Goal: Task Accomplishment & Management: Use online tool/utility

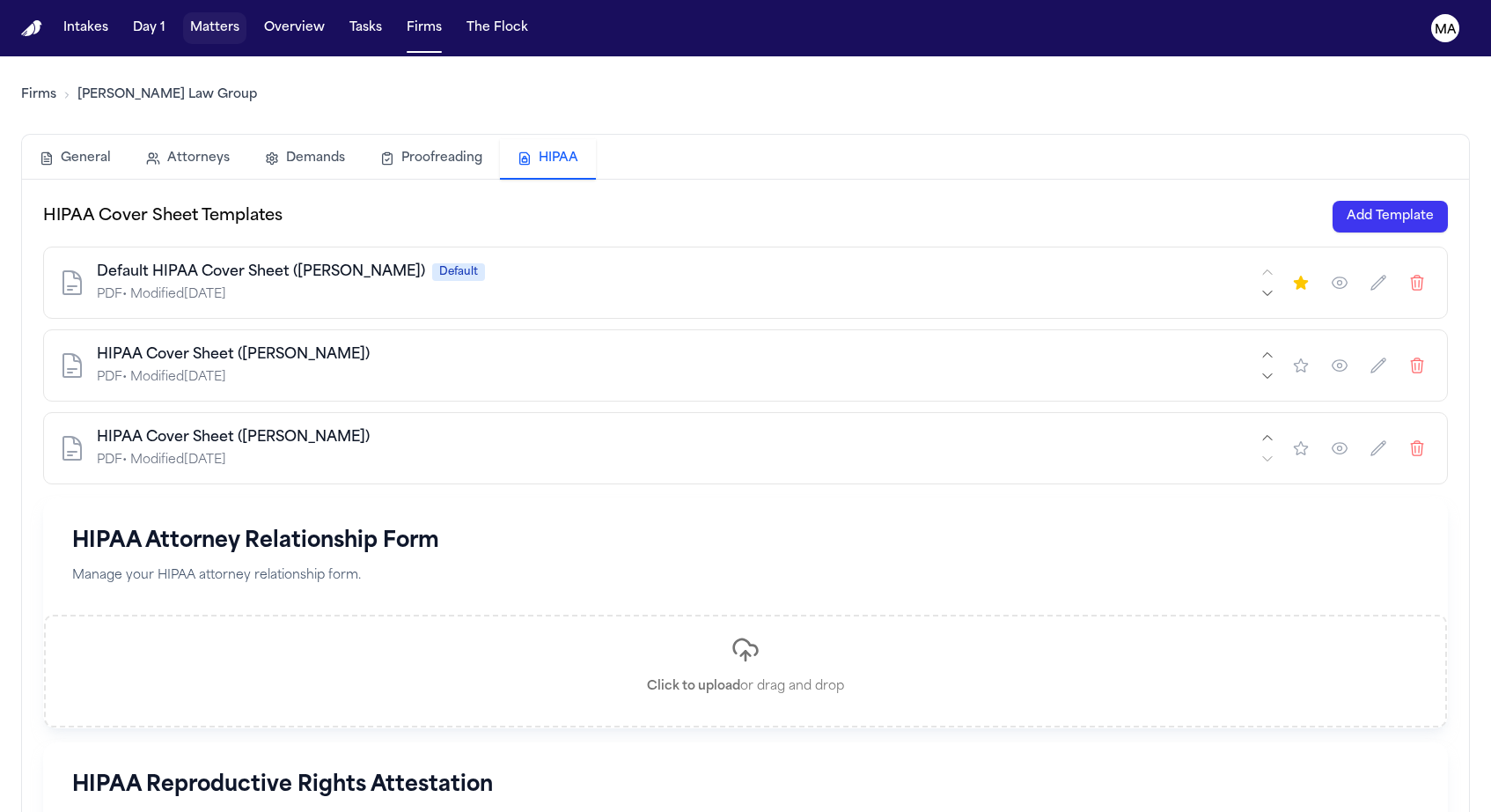
click at [183, 15] on button "Matters" at bounding box center [215, 28] width 64 height 32
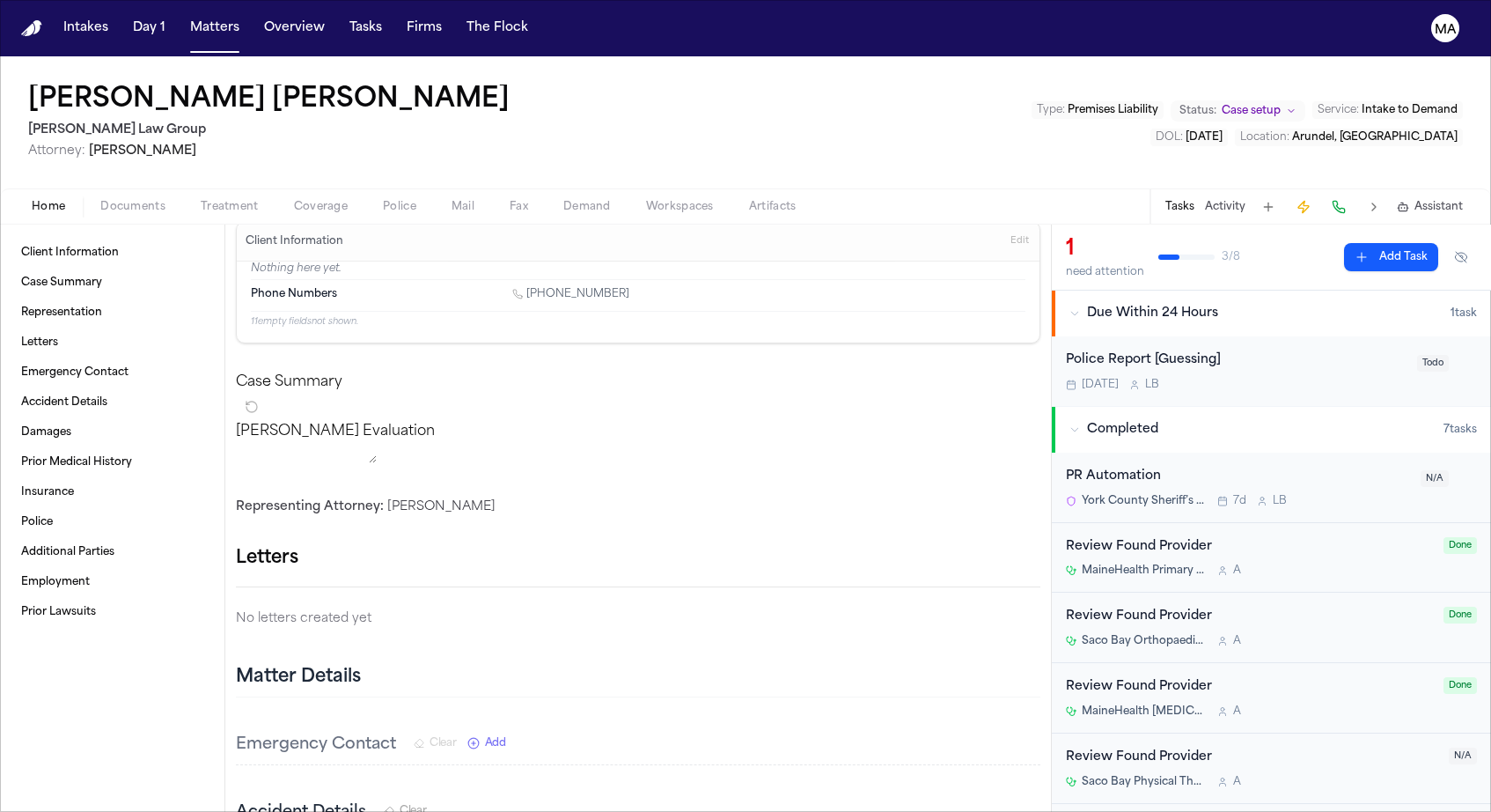
scroll to position [104, 1]
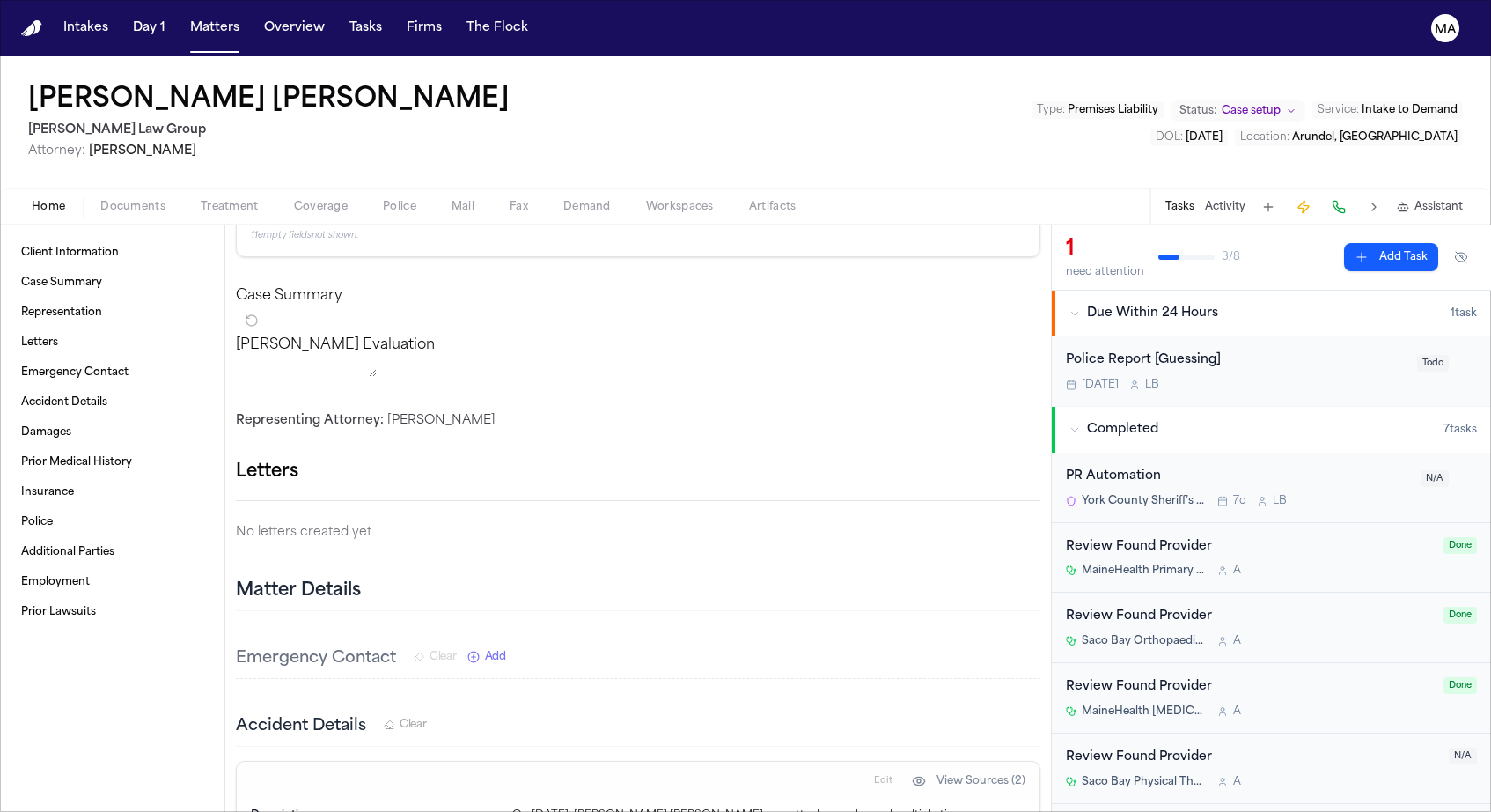
click at [102, 199] on span "Documents" at bounding box center [133, 206] width 65 height 14
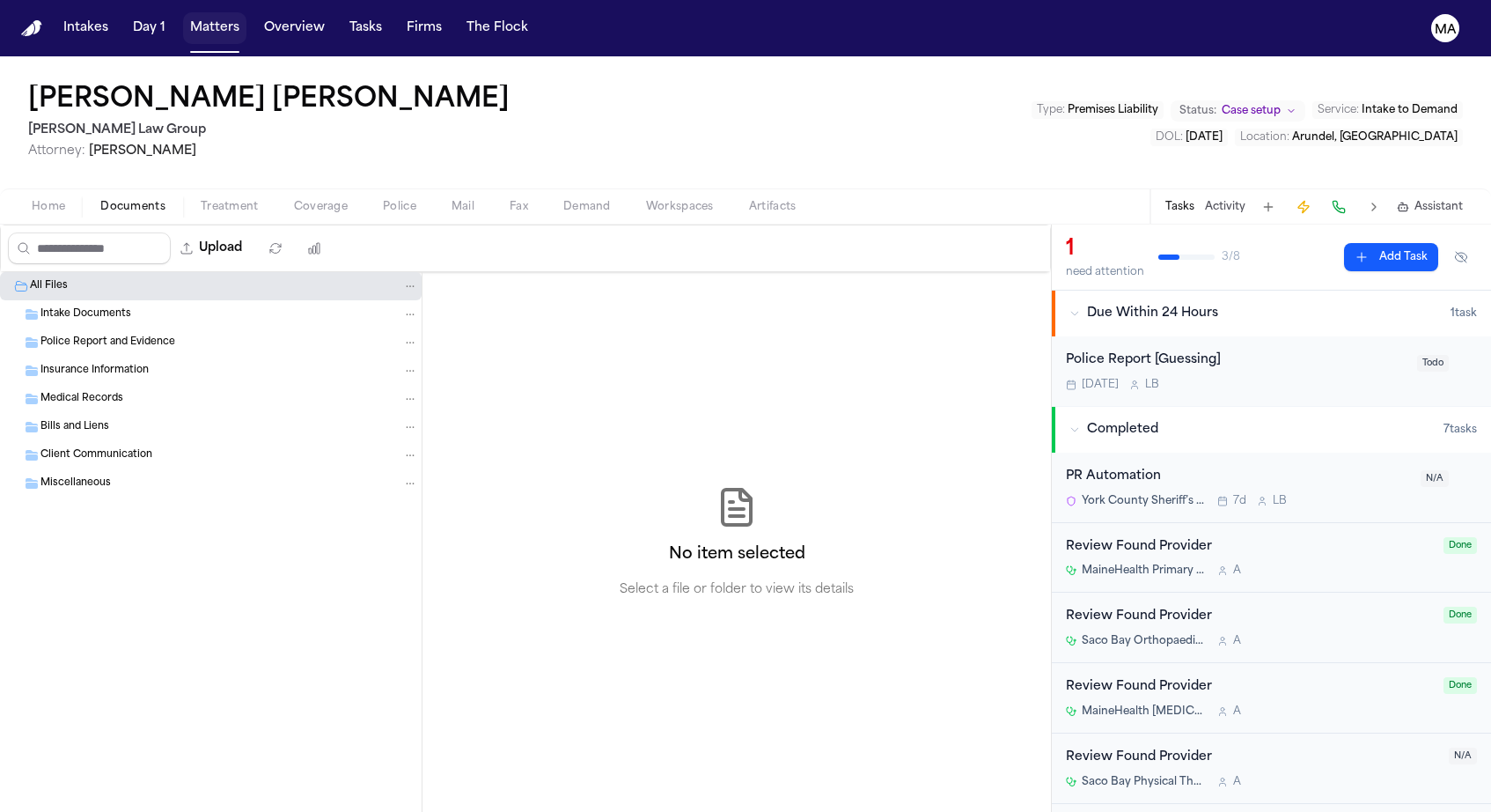
click at [183, 14] on button "Matters" at bounding box center [215, 28] width 64 height 32
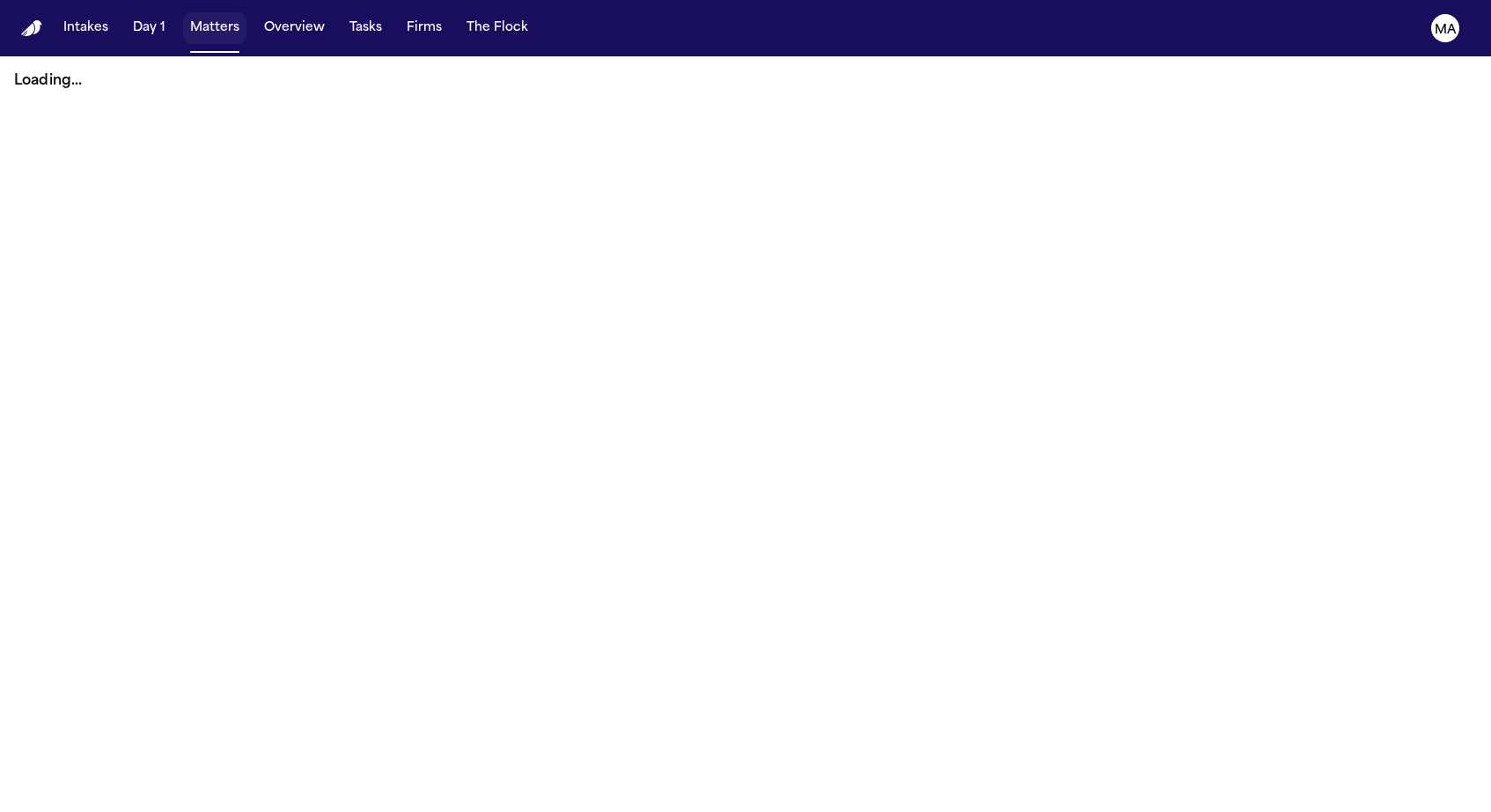
click at [183, 15] on button "Matters" at bounding box center [215, 28] width 64 height 32
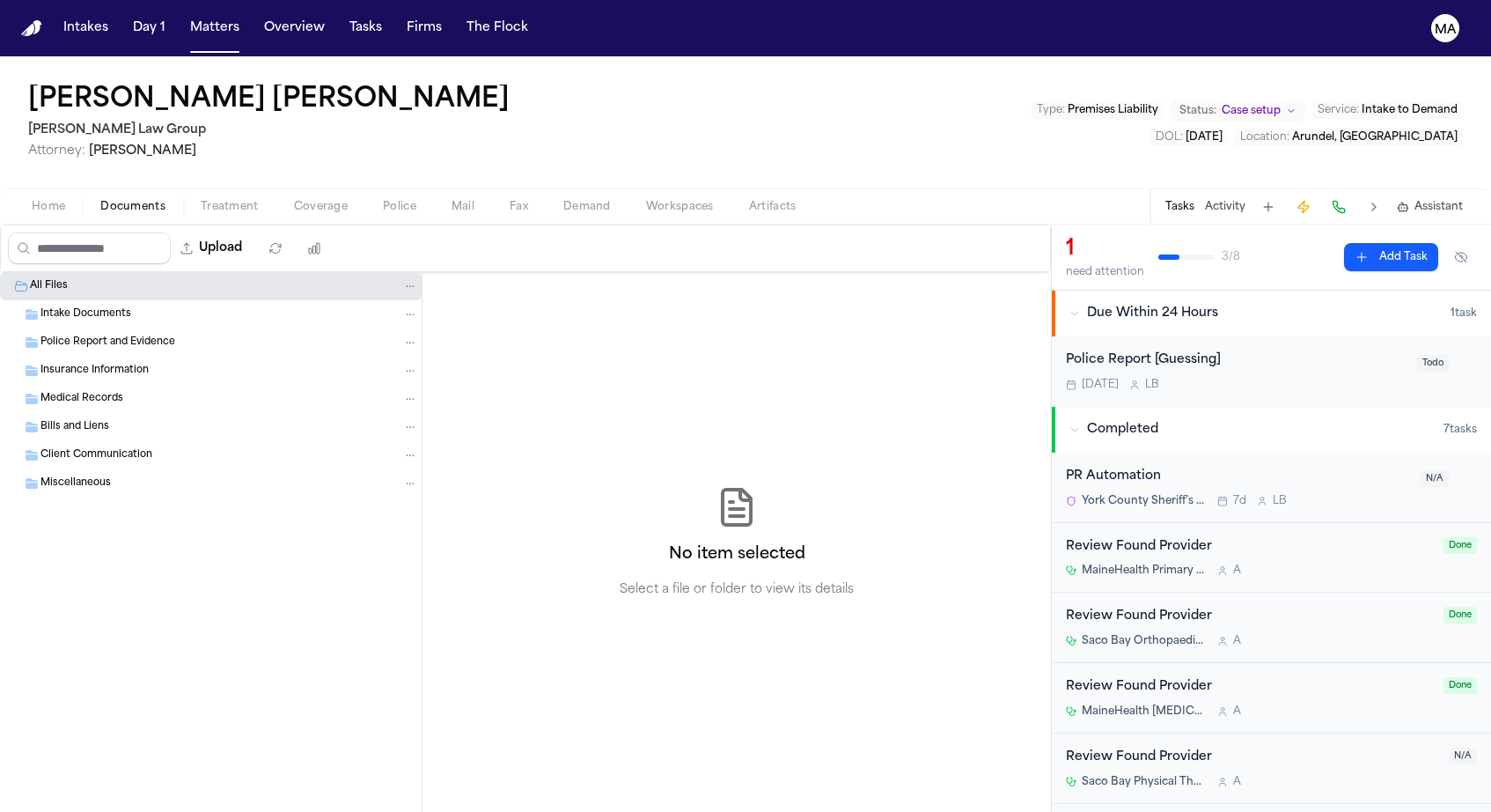
click at [47, 196] on button "Home" at bounding box center [48, 207] width 68 height 21
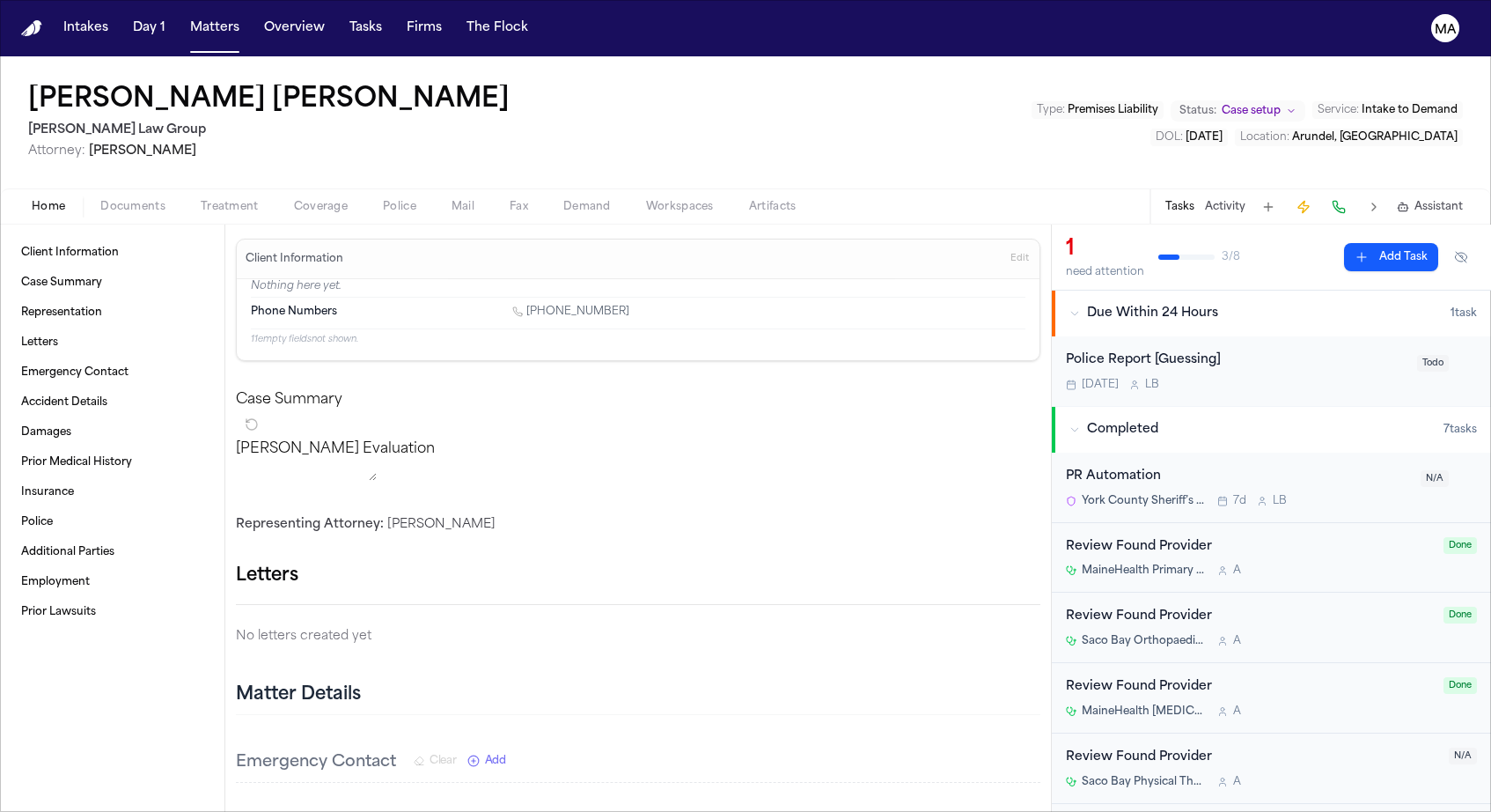
click at [1245, 199] on button "Activity" at bounding box center [1225, 206] width 40 height 14
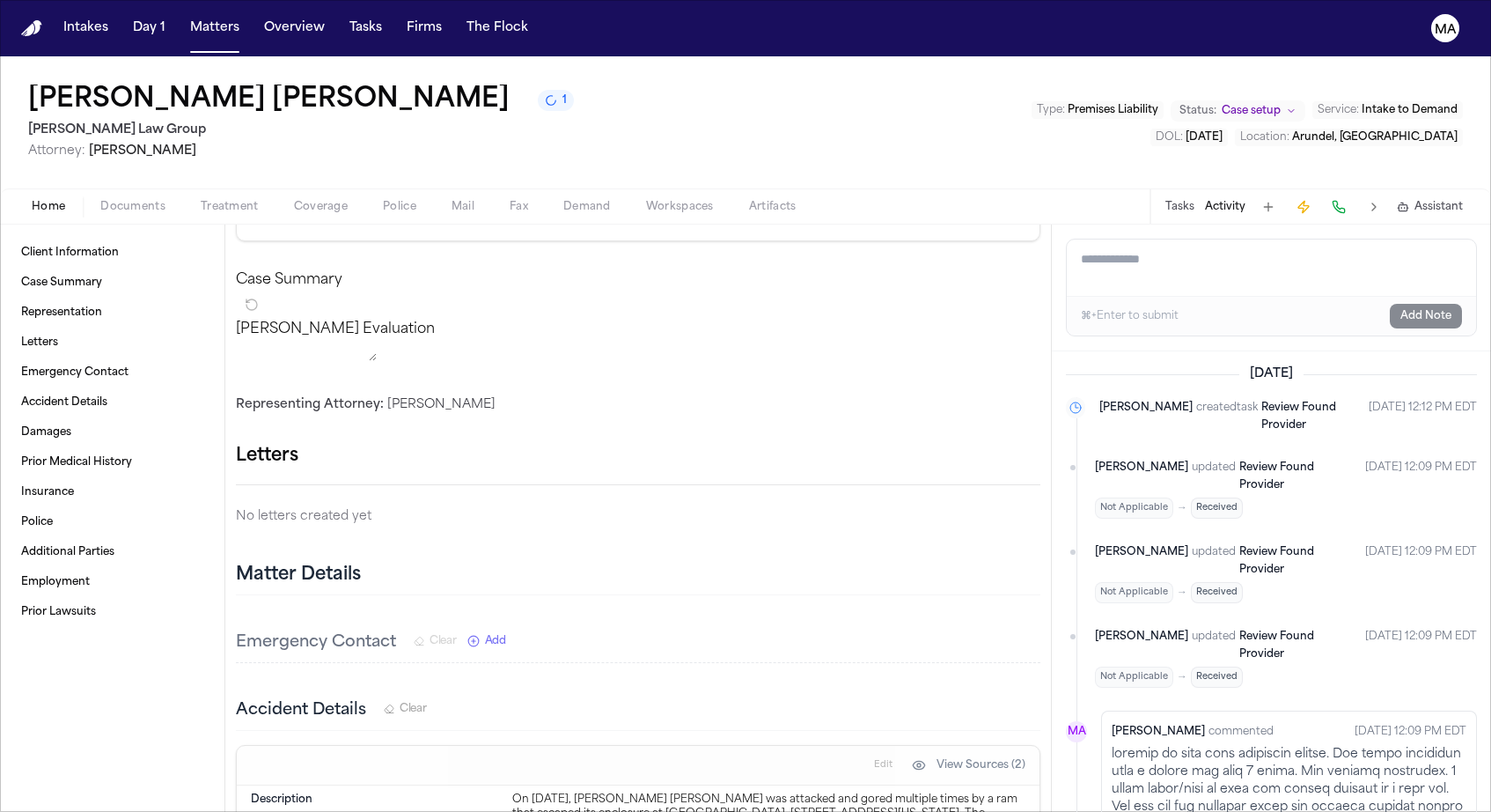
scroll to position [121, 0]
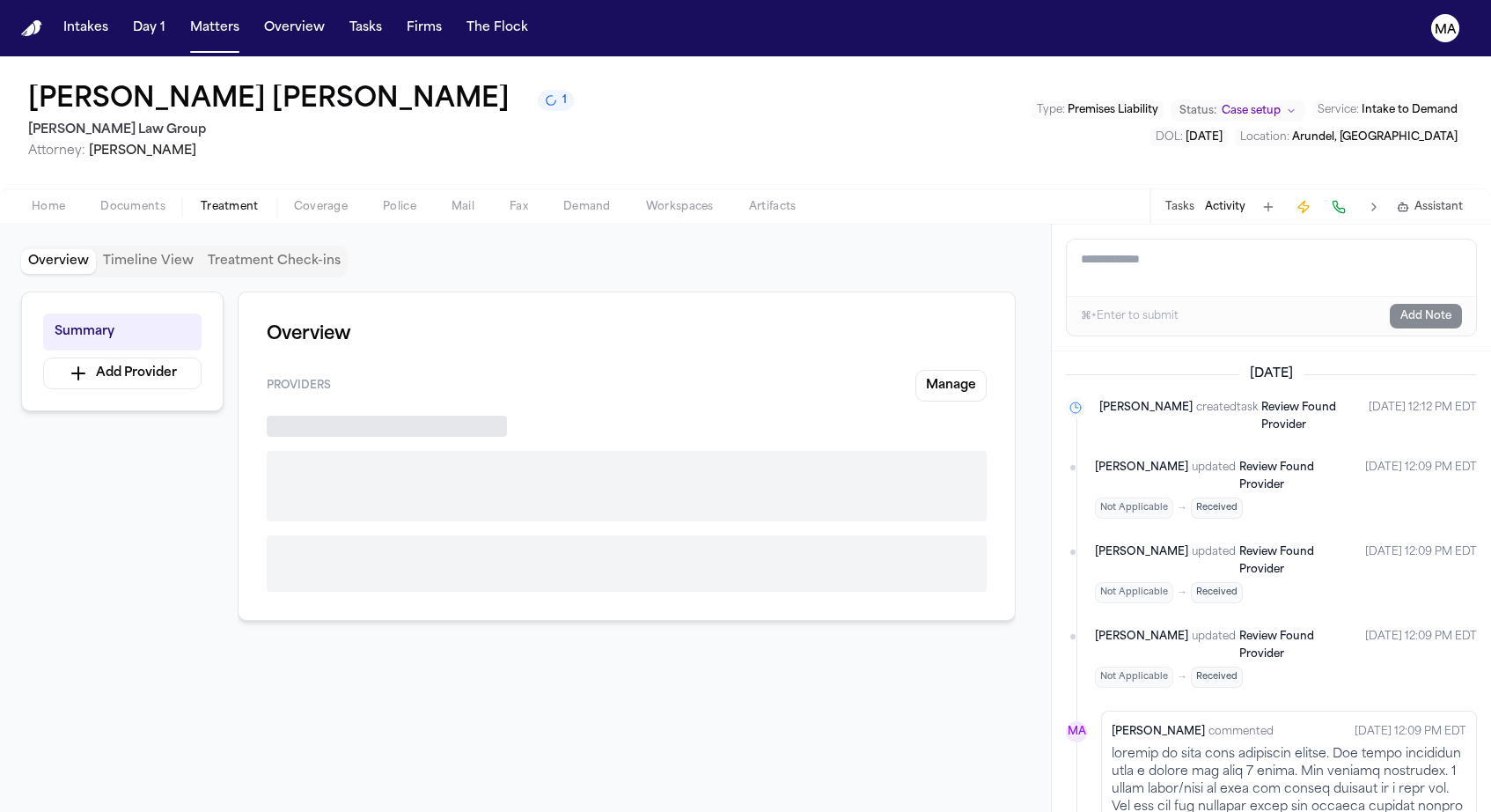
click at [190, 216] on span "button" at bounding box center [229, 217] width 79 height 2
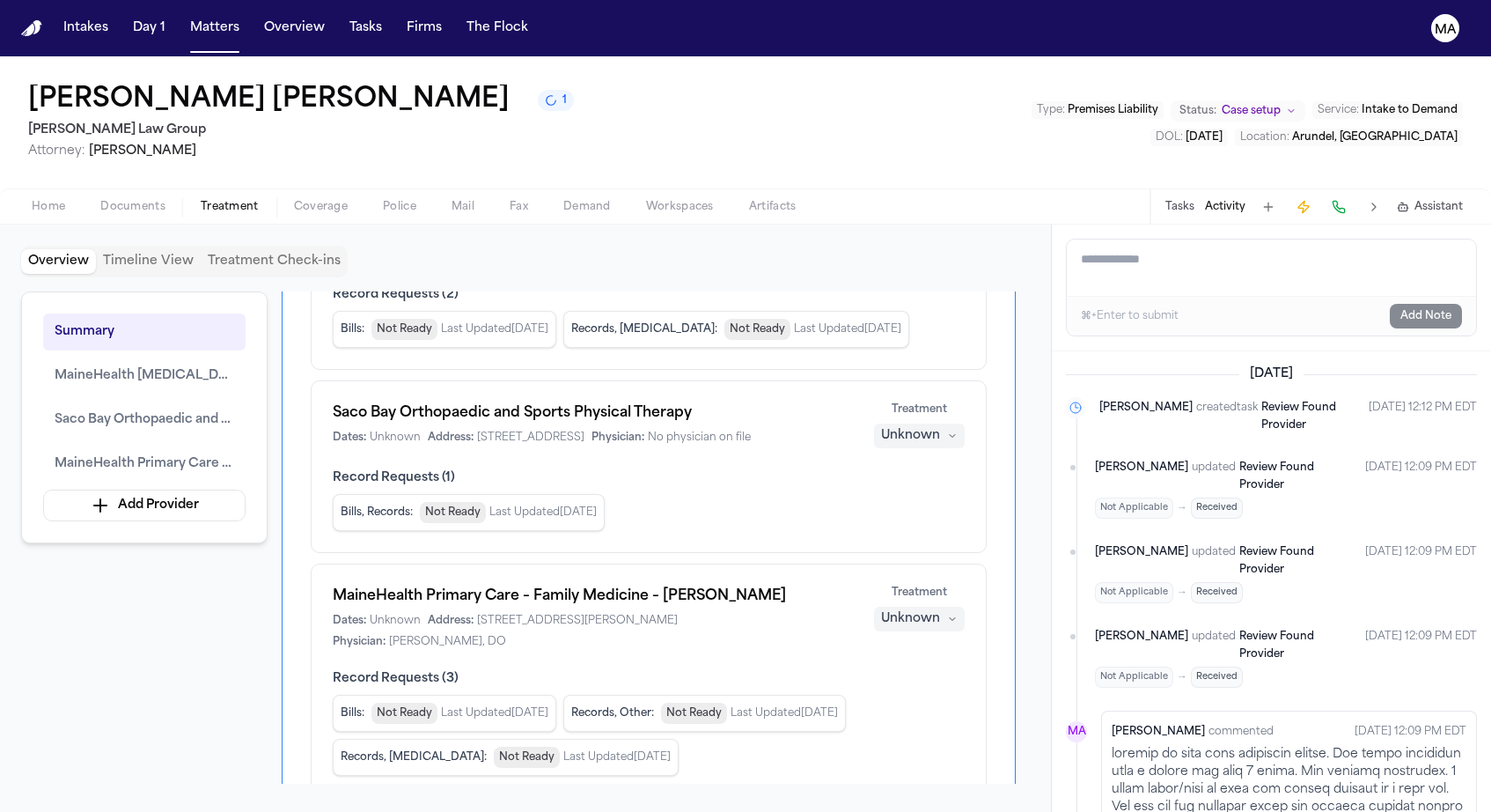
scroll to position [272, 0]
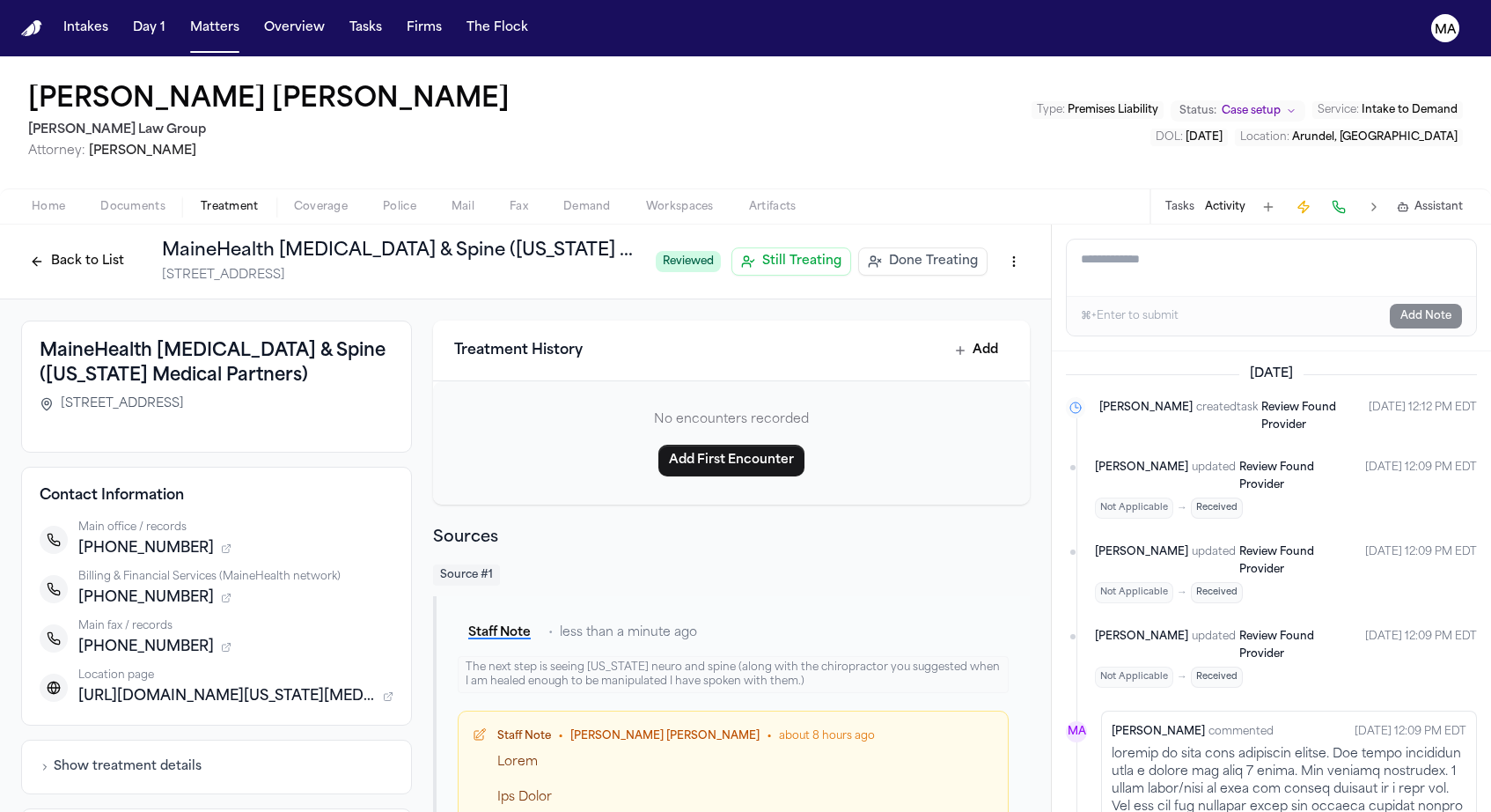
click at [133, 248] on button "Back to List" at bounding box center [77, 261] width 112 height 28
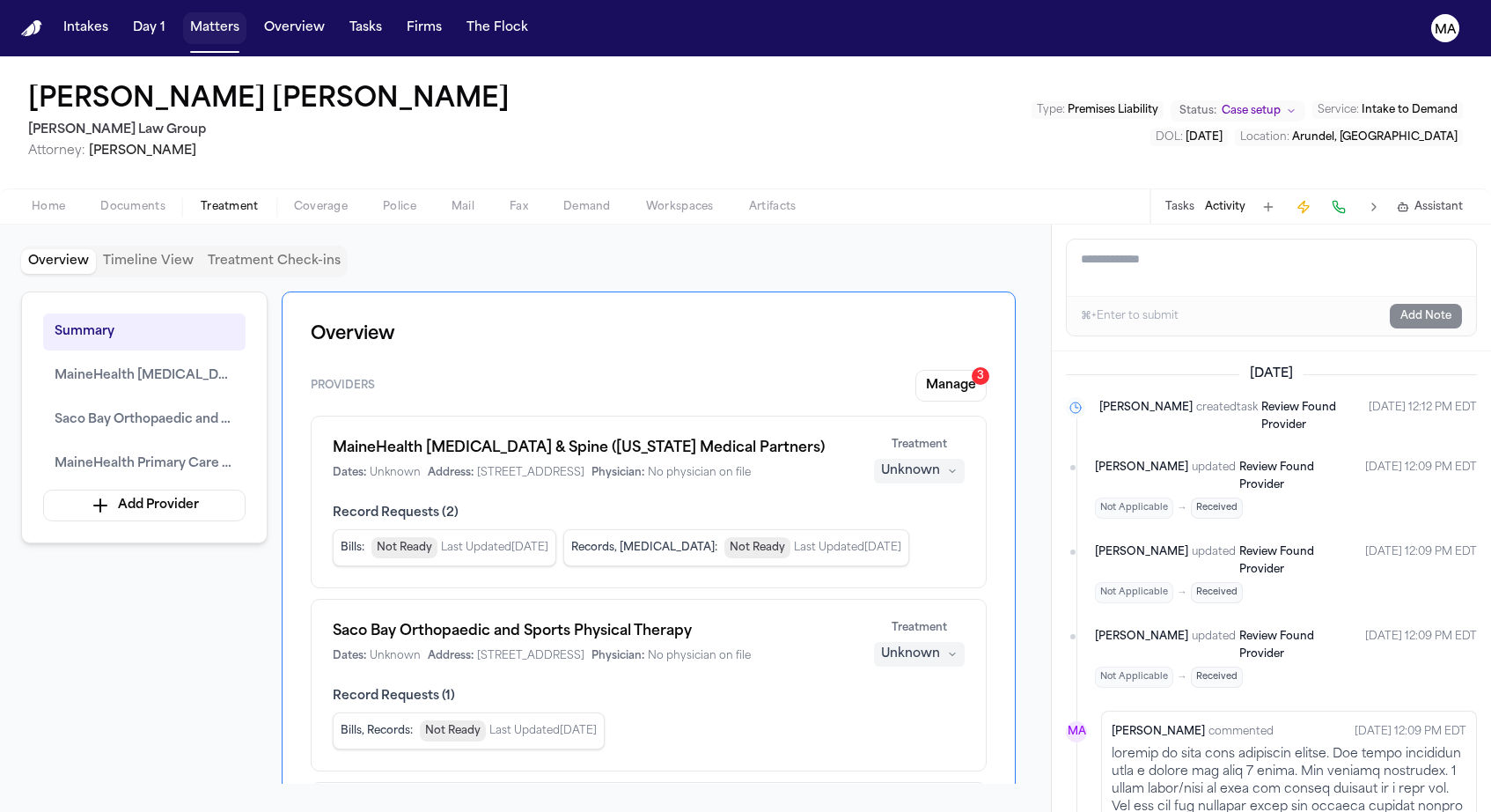
click at [183, 15] on button "Matters" at bounding box center [215, 28] width 64 height 32
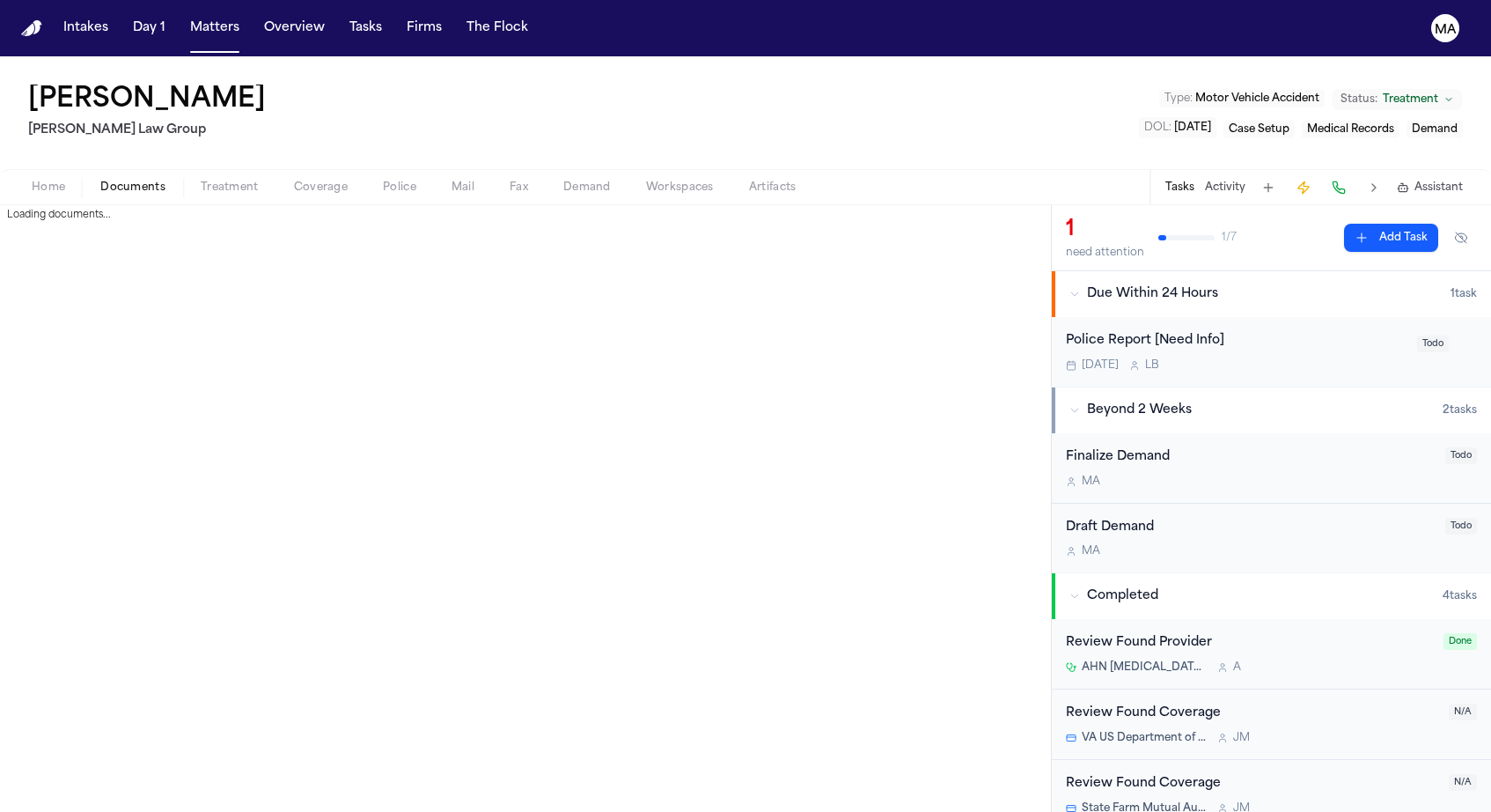
click at [100, 180] on span "Documents" at bounding box center [133, 187] width 65 height 14
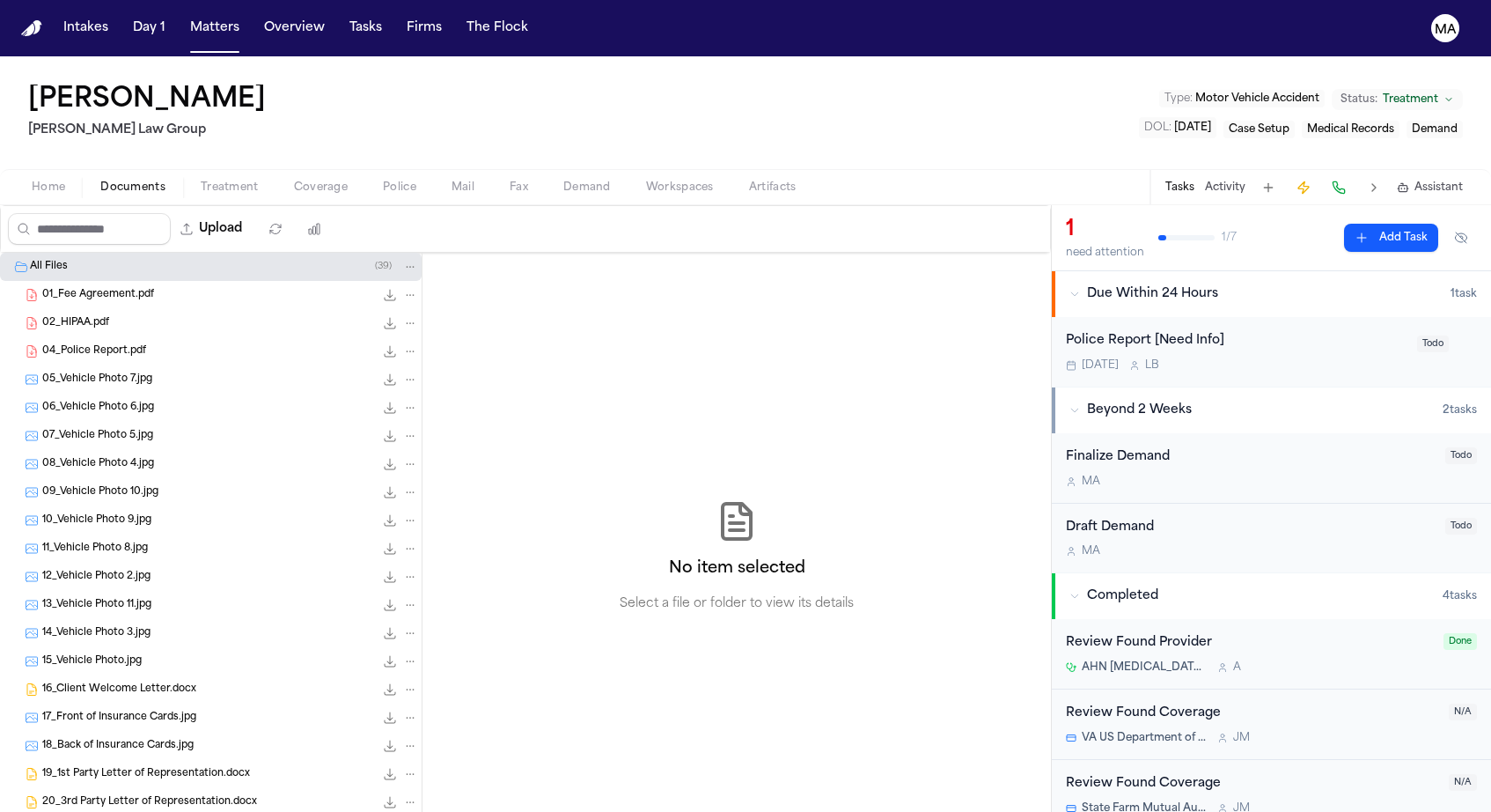
click at [200, 180] on span "Treatment" at bounding box center [229, 187] width 58 height 14
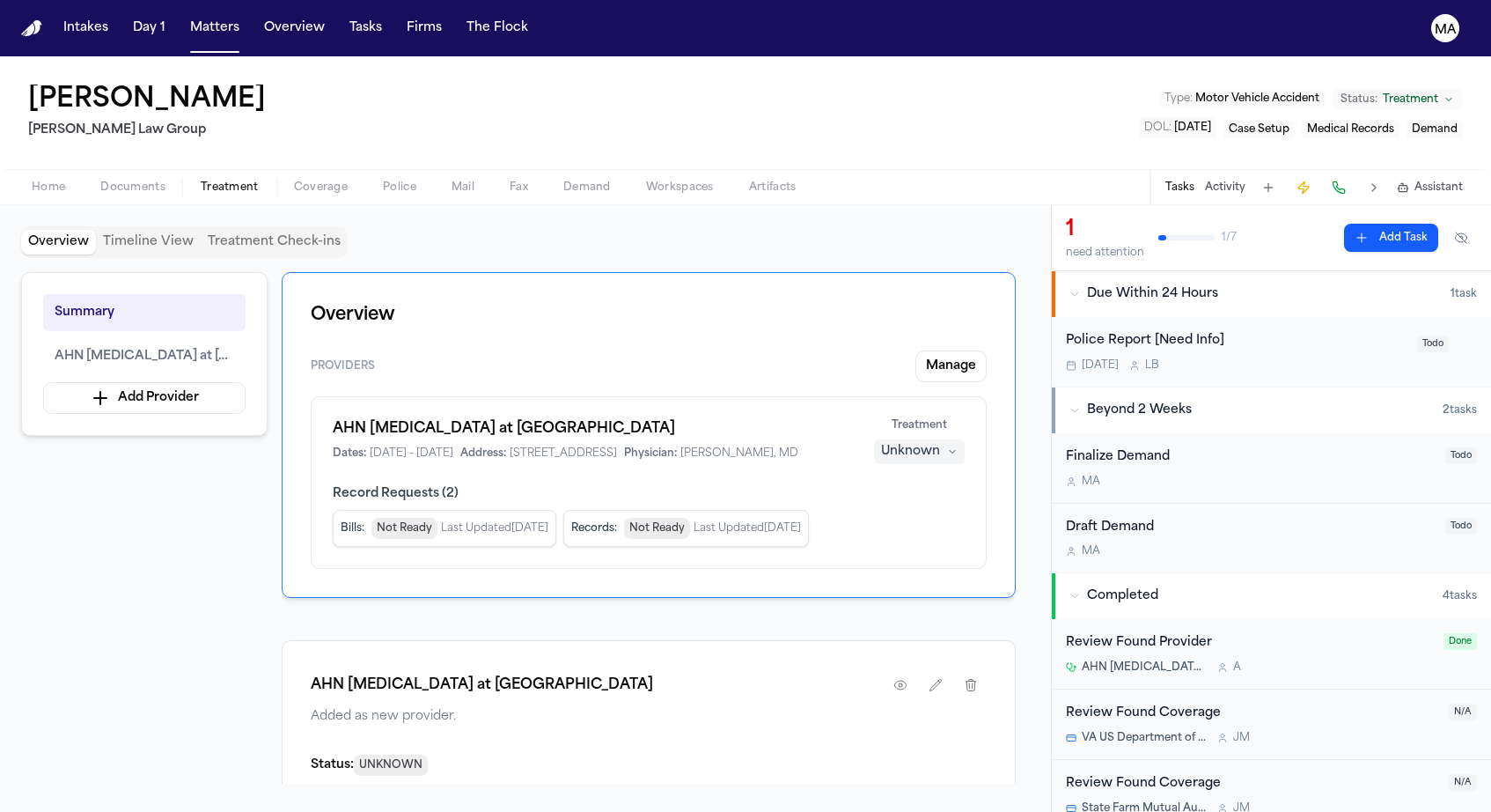
click at [33, 180] on span "Home" at bounding box center [48, 187] width 34 height 14
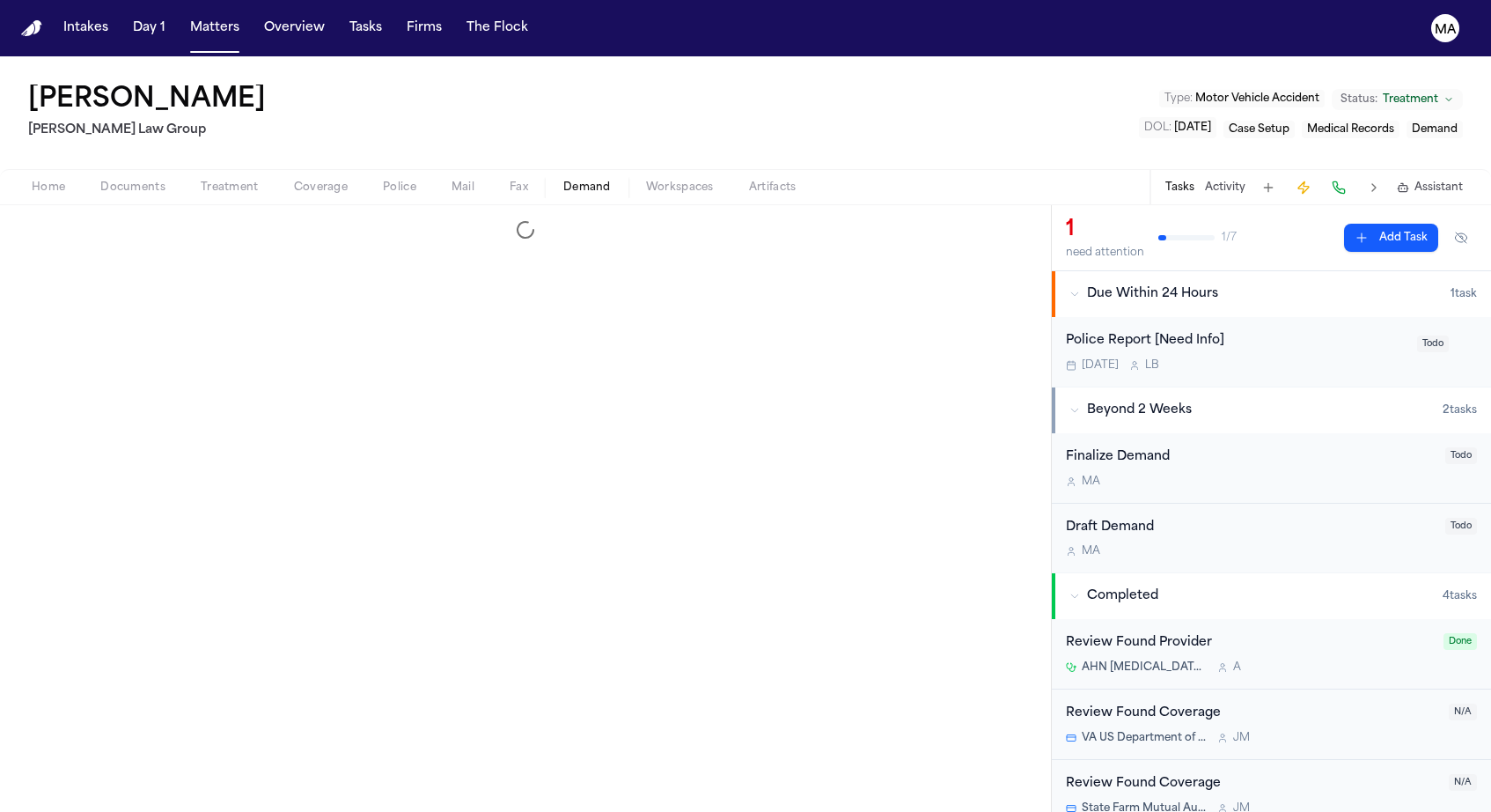
click at [553, 196] on span "button" at bounding box center [587, 197] width 68 height 2
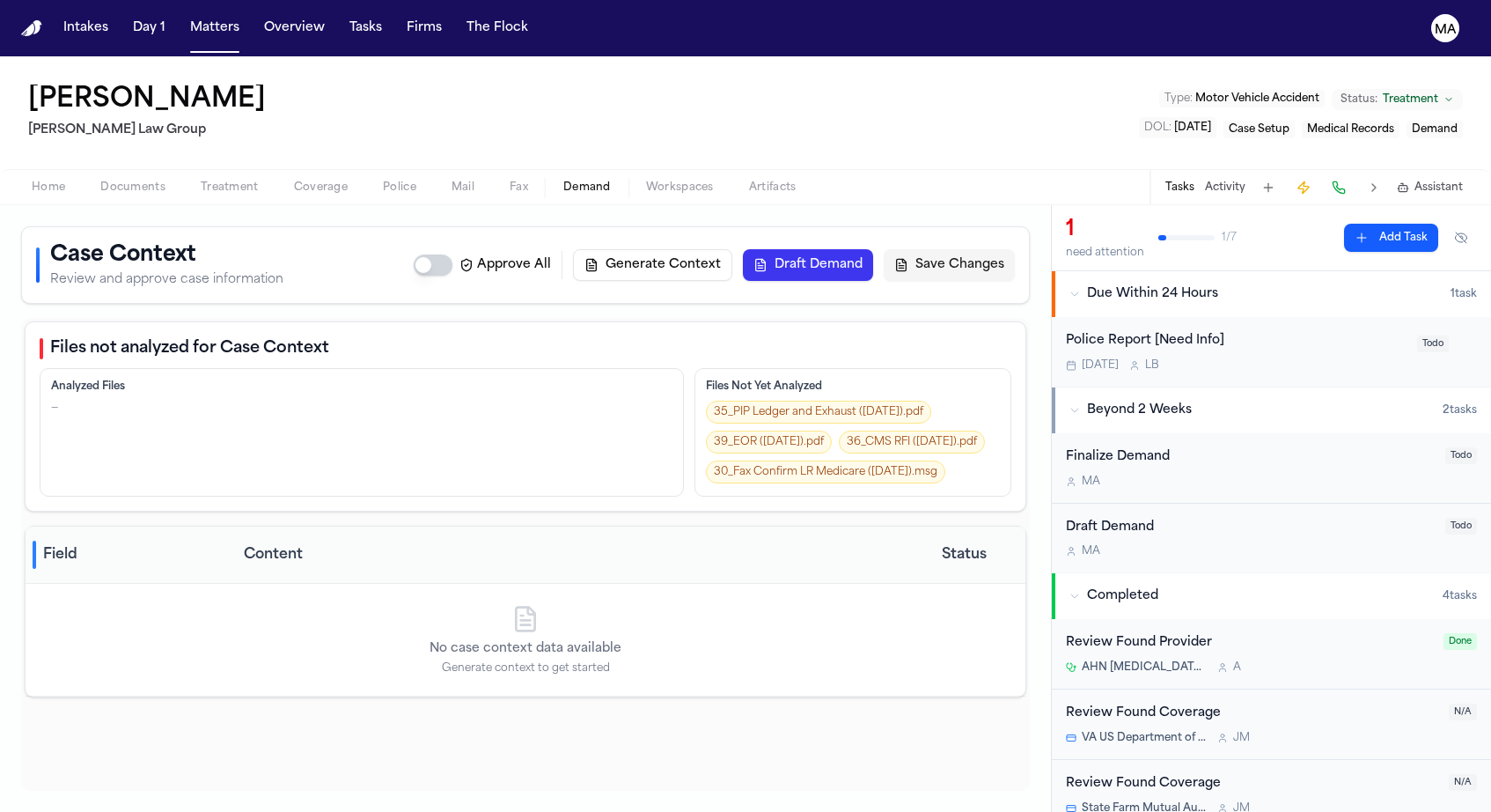
click at [732, 249] on button "Generate Context" at bounding box center [652, 265] width 159 height 32
click at [1445, 180] on span "Assistant" at bounding box center [1439, 187] width 48 height 14
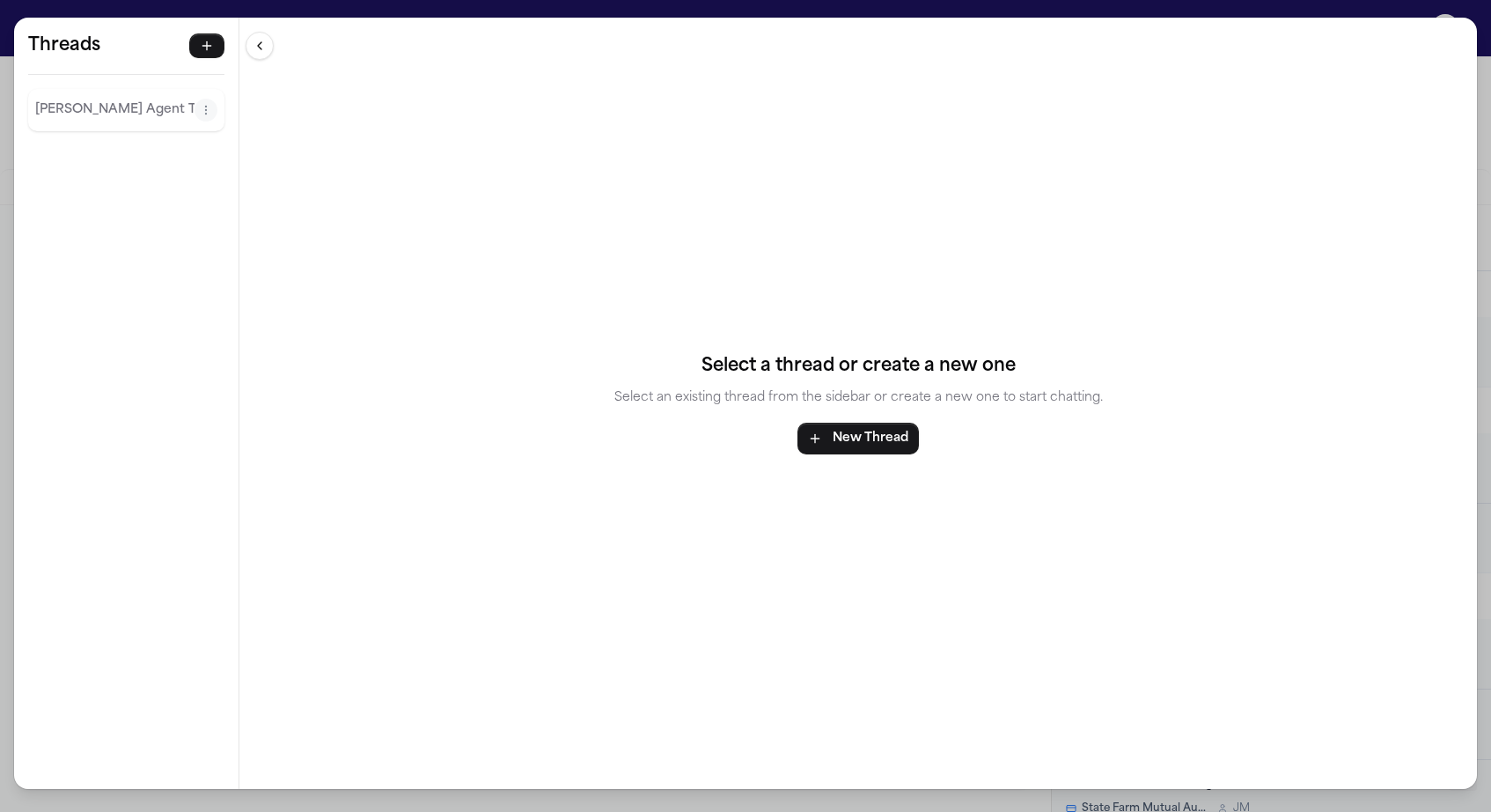
click at [66, 99] on p "Finch Agent Thread" at bounding box center [115, 110] width 159 height 21
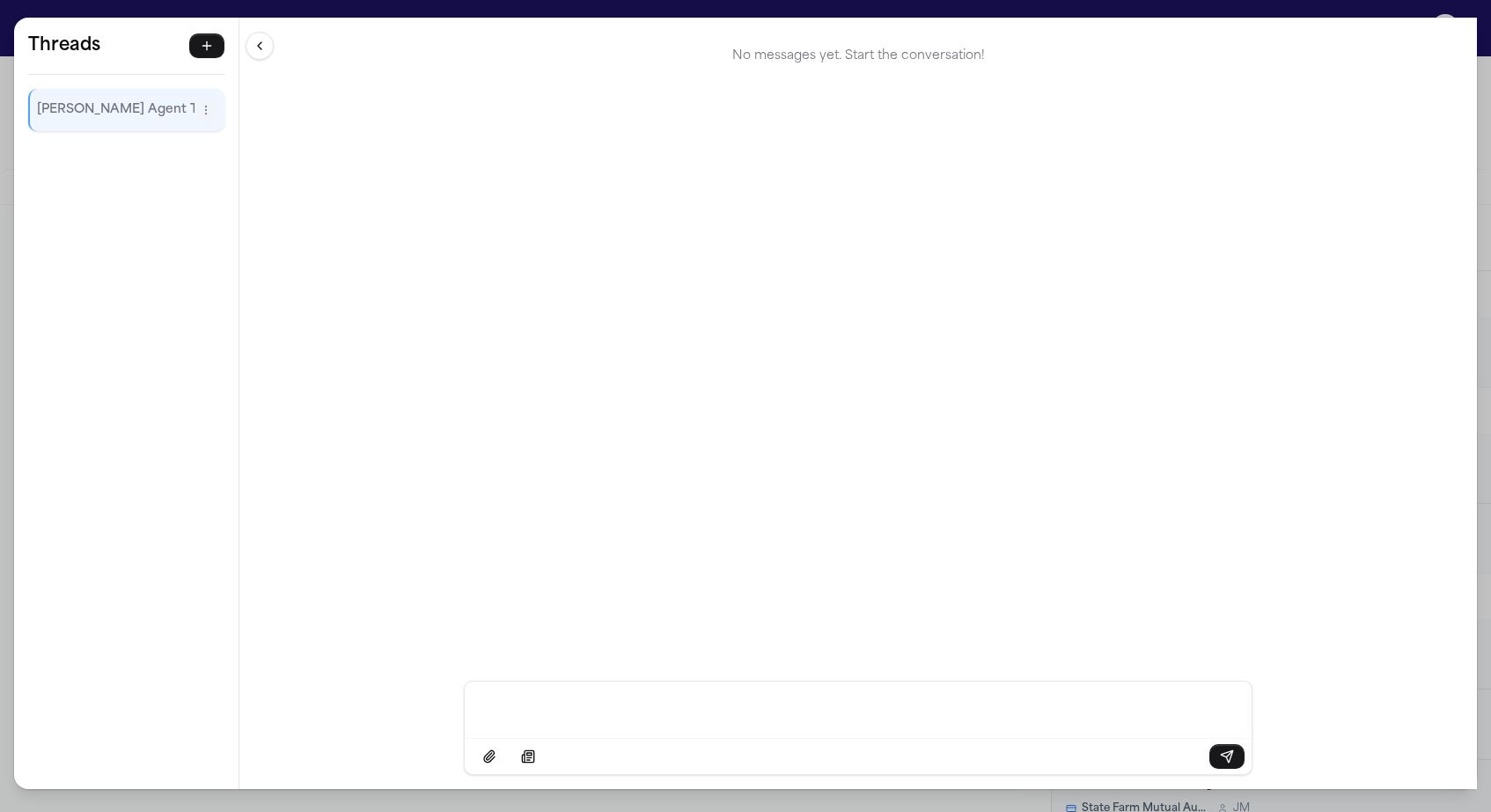
click at [766, 13] on div "Threads Finch Agent Thread Threads Finch Agent Thread No messages yet. Start th…" at bounding box center [746, 406] width 1491 height 812
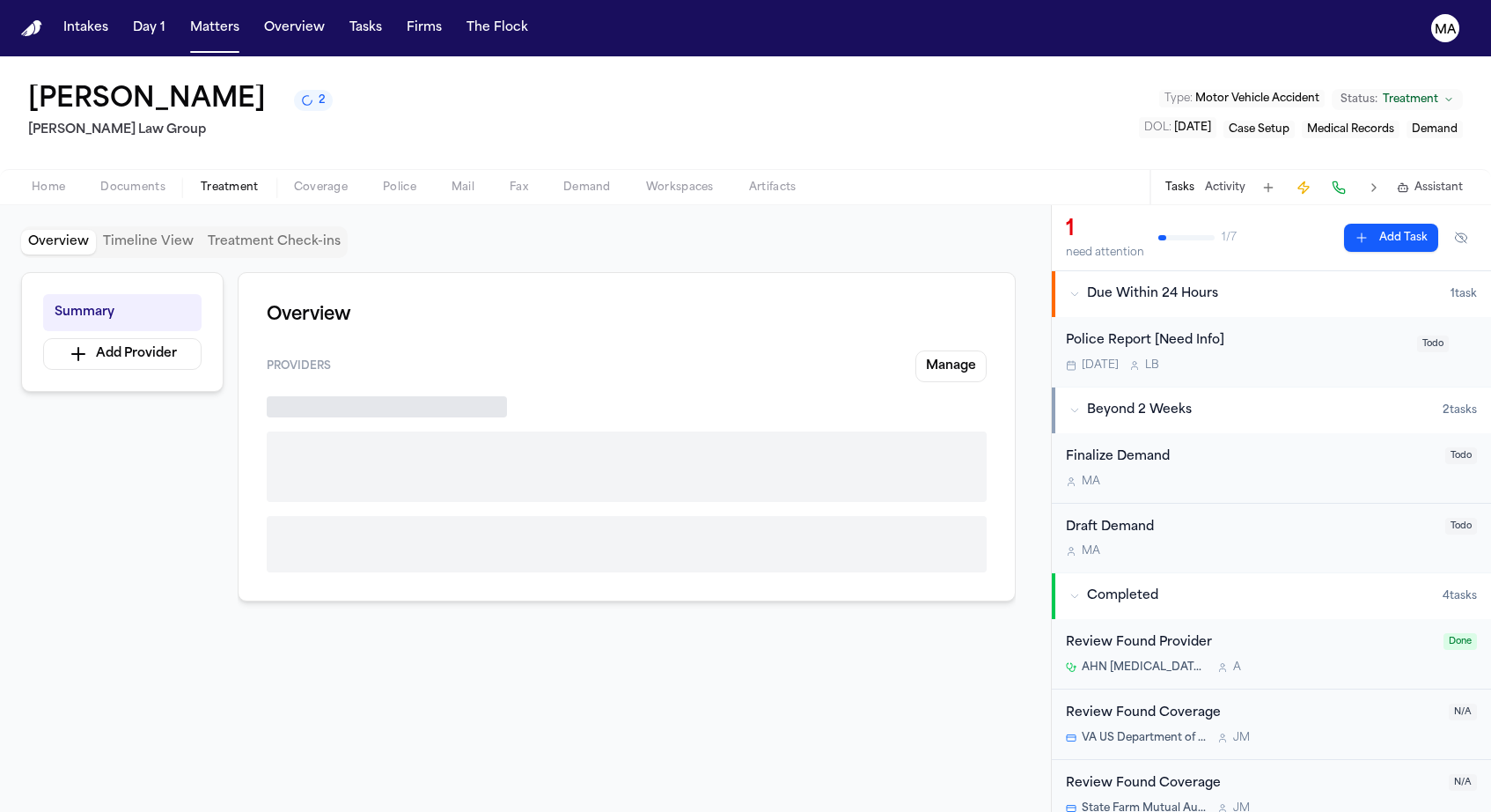
click at [200, 180] on span "Treatment" at bounding box center [229, 187] width 58 height 14
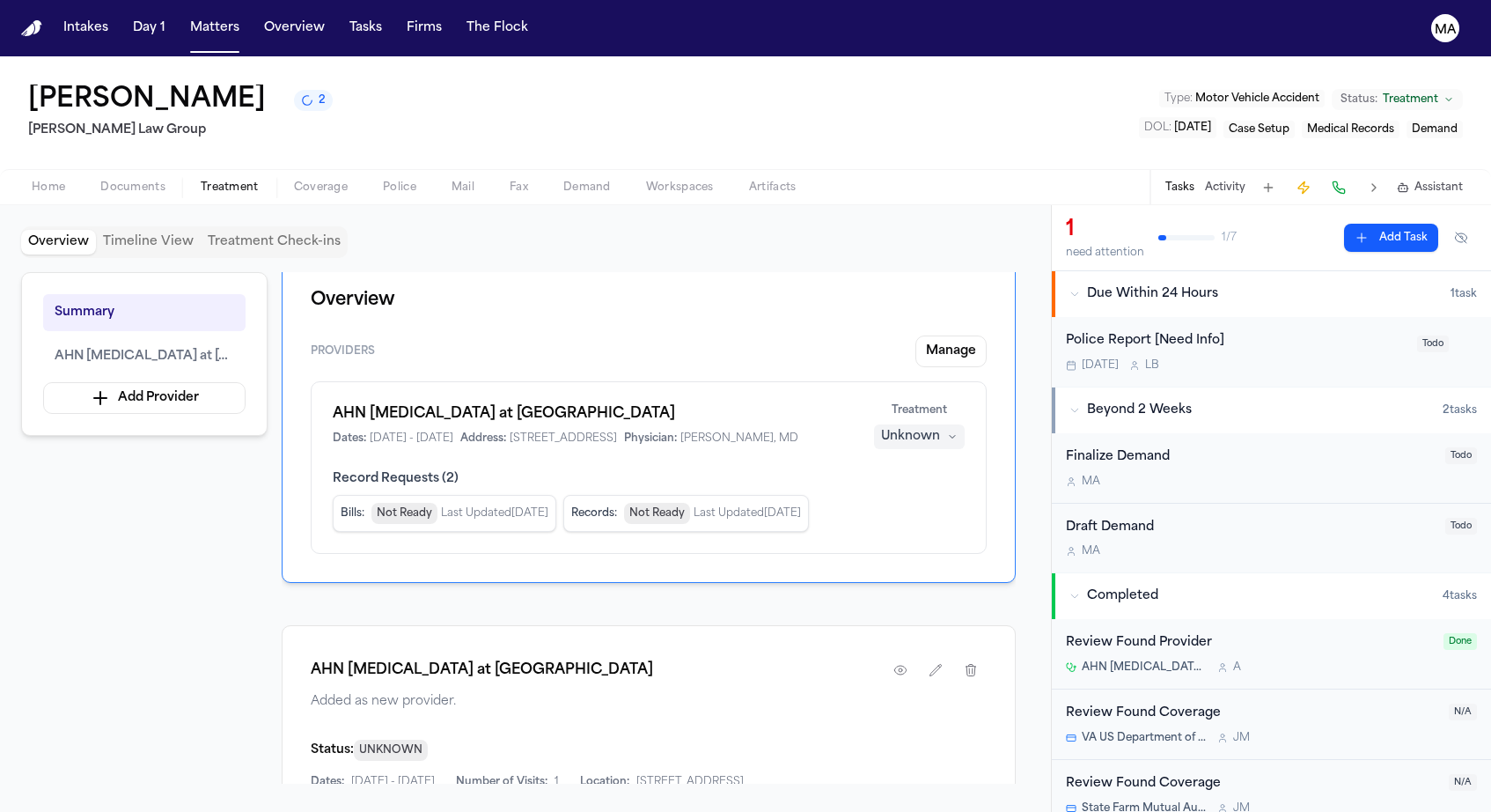
scroll to position [9, 0]
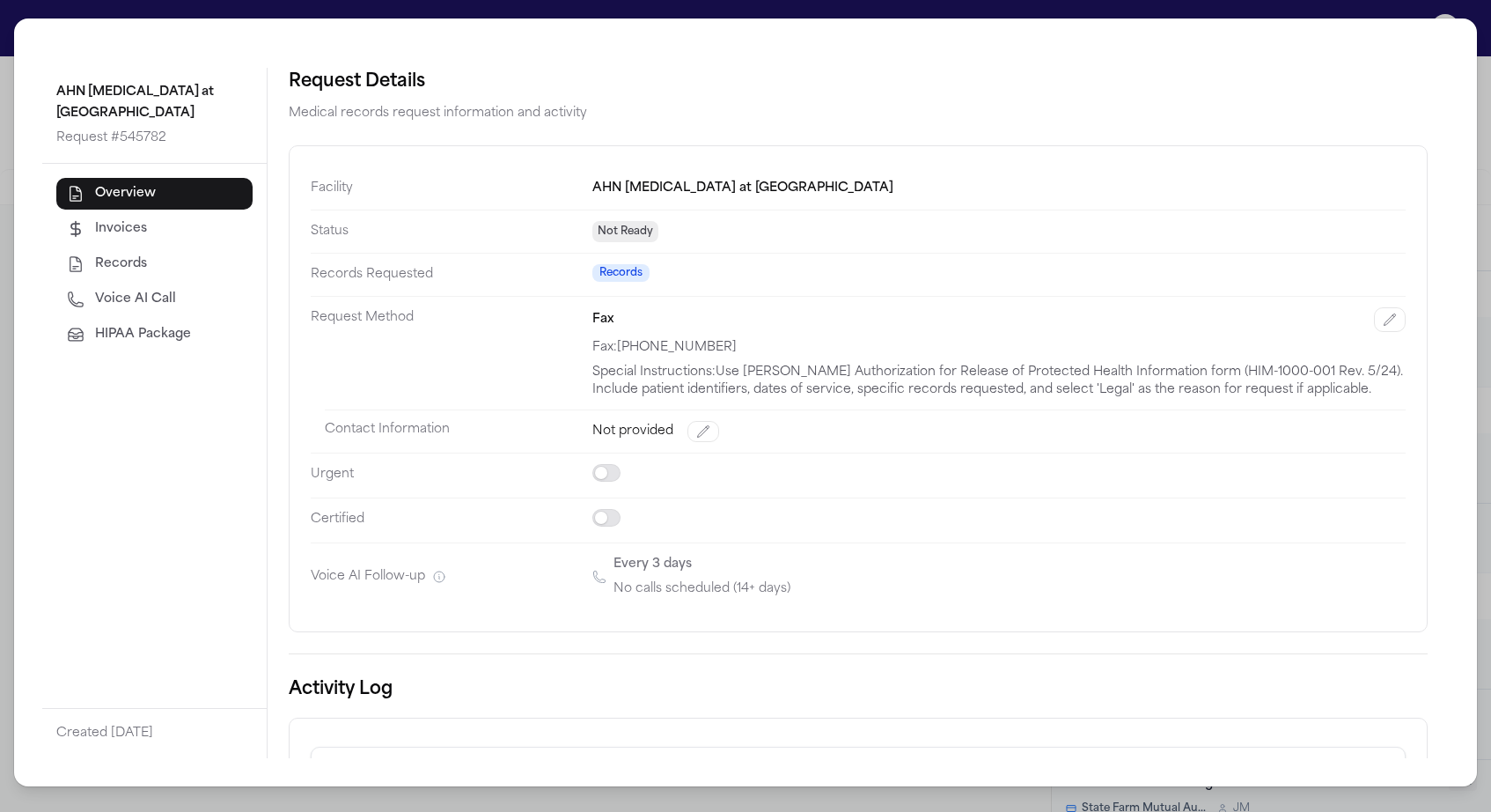
click at [654, 22] on div "AHN Neurosurgery at Allegheny General Hospital Request # 545782 Overview Invoic…" at bounding box center [746, 406] width 1491 height 812
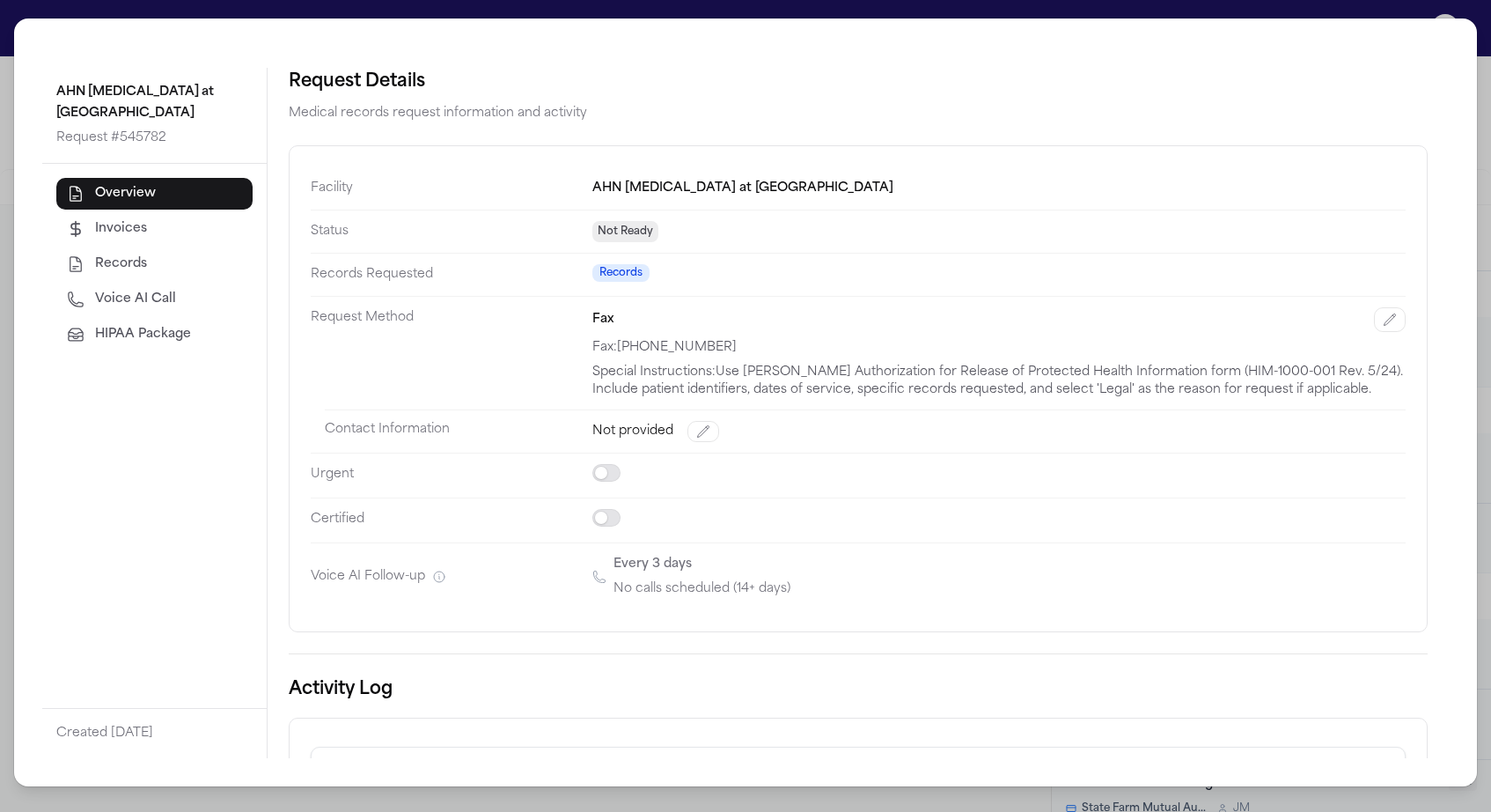
click at [177, 14] on div "AHN Neurosurgery at Allegheny General Hospital Request # 545782 Overview Invoic…" at bounding box center [746, 406] width 1491 height 812
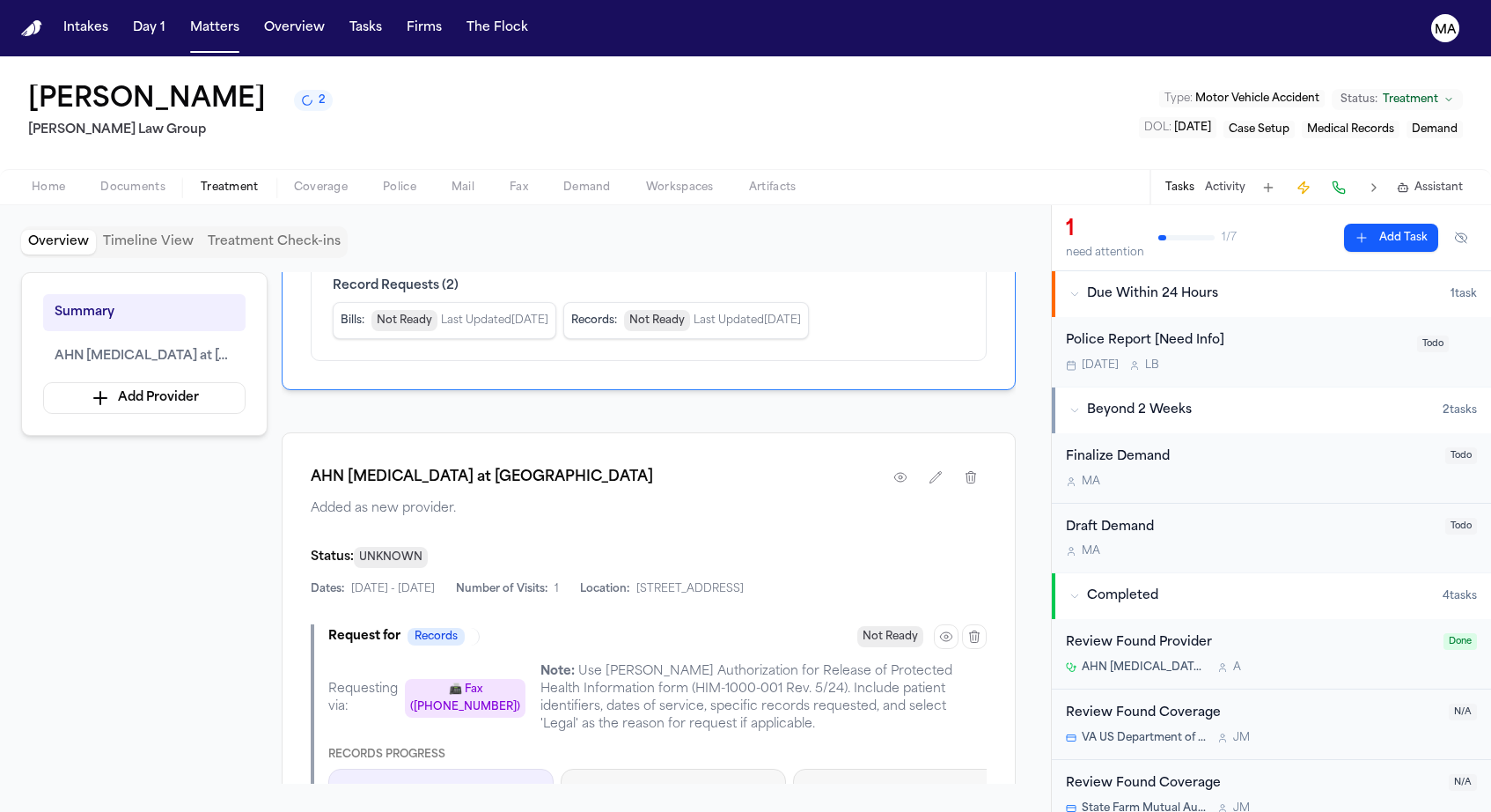
scroll to position [207, 0]
click at [925, 583] on div "Dates: 9/1/2025 - 9/1/2025 Number of Visits: 1 Location: 320 E North Ave, Suite…" at bounding box center [649, 589] width 676 height 14
click at [905, 474] on icon "button" at bounding box center [900, 478] width 12 height 9
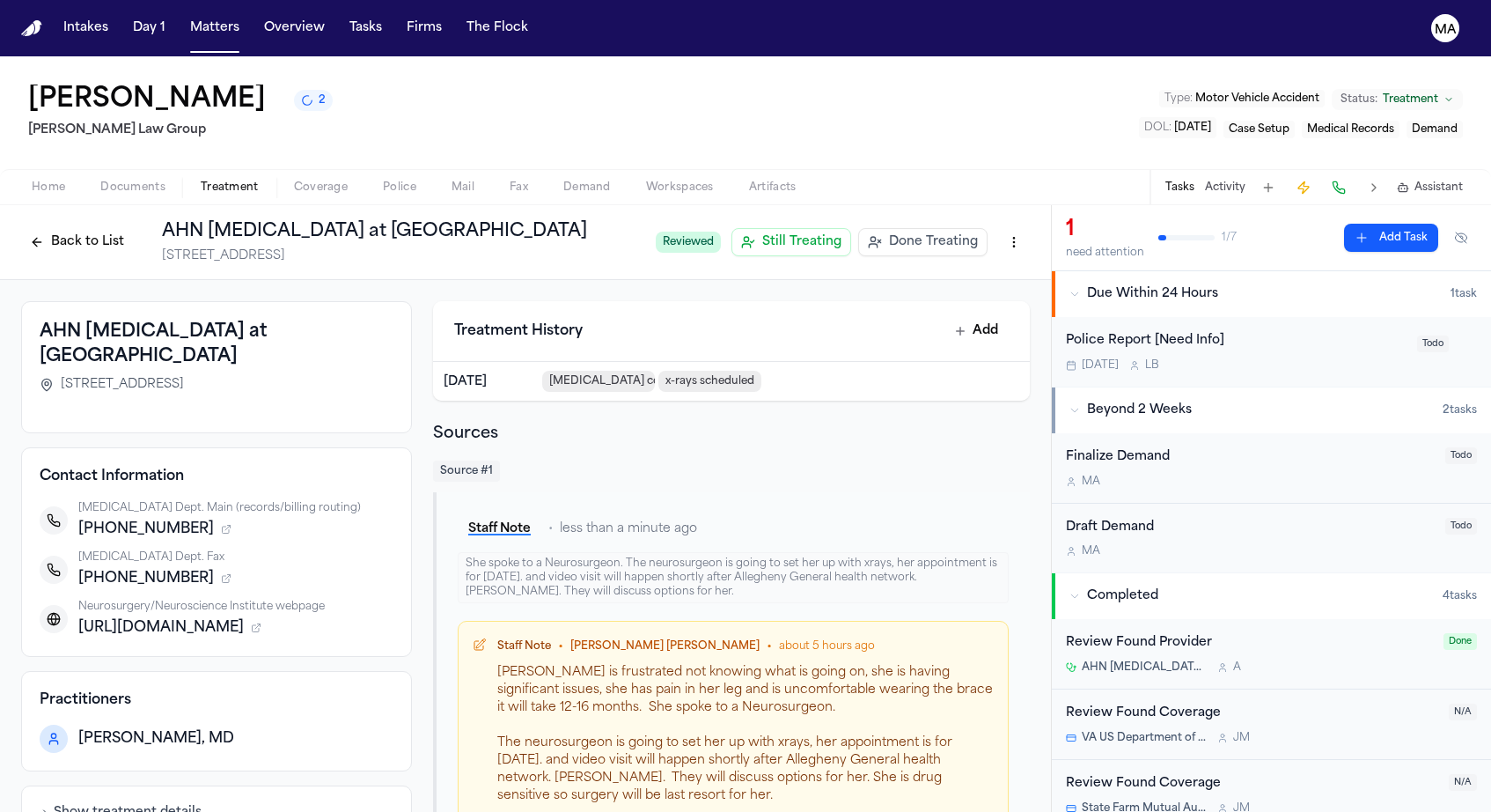
click at [301, 94] on icon "2 active tasks" at bounding box center [307, 100] width 13 height 13
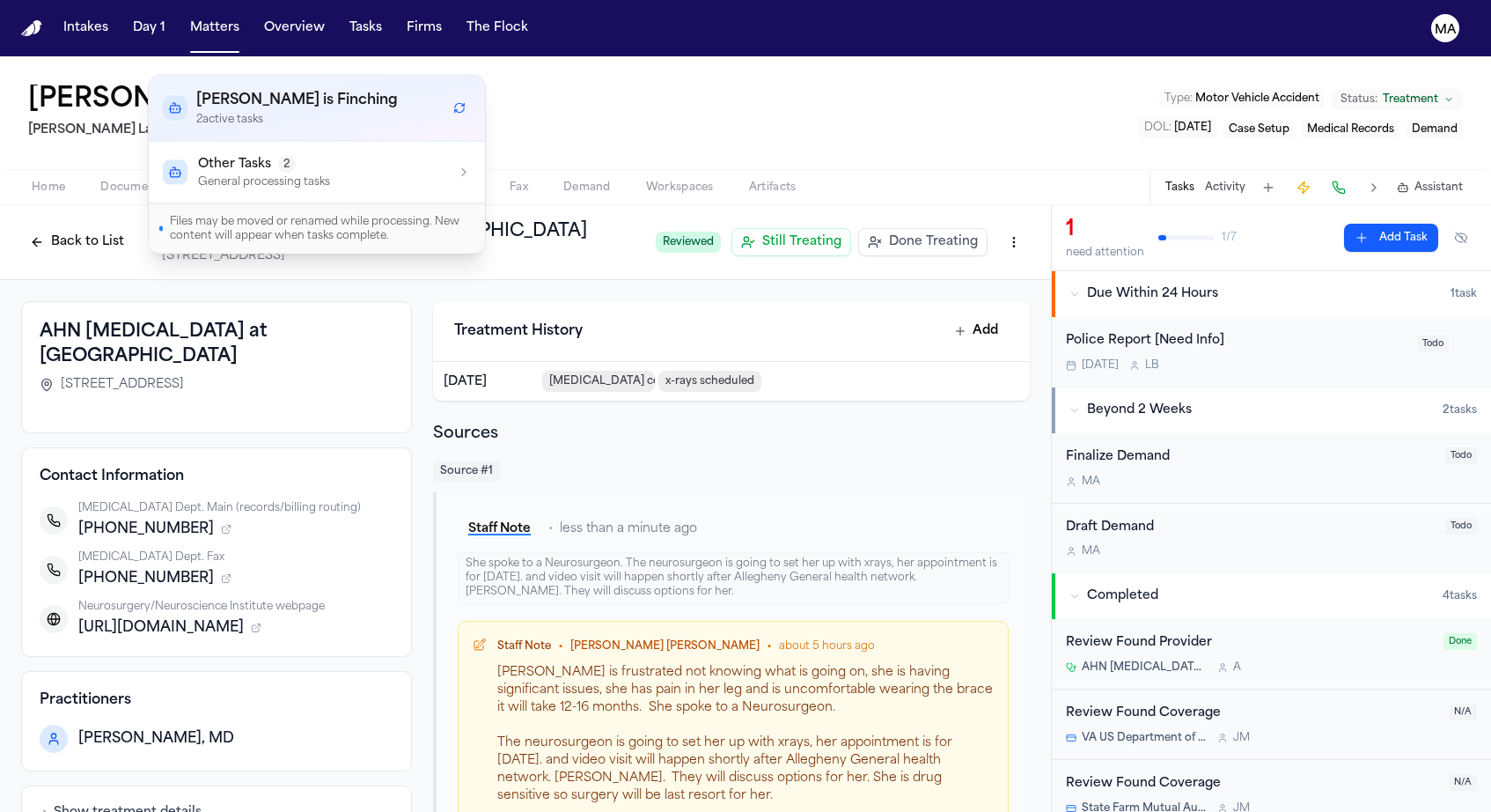
click at [405, 526] on div "AHN Neurosurgery at Allegheny General Hospital 320 E North Ave, Suite 208, Pitt…" at bounding box center [525, 589] width 1051 height 617
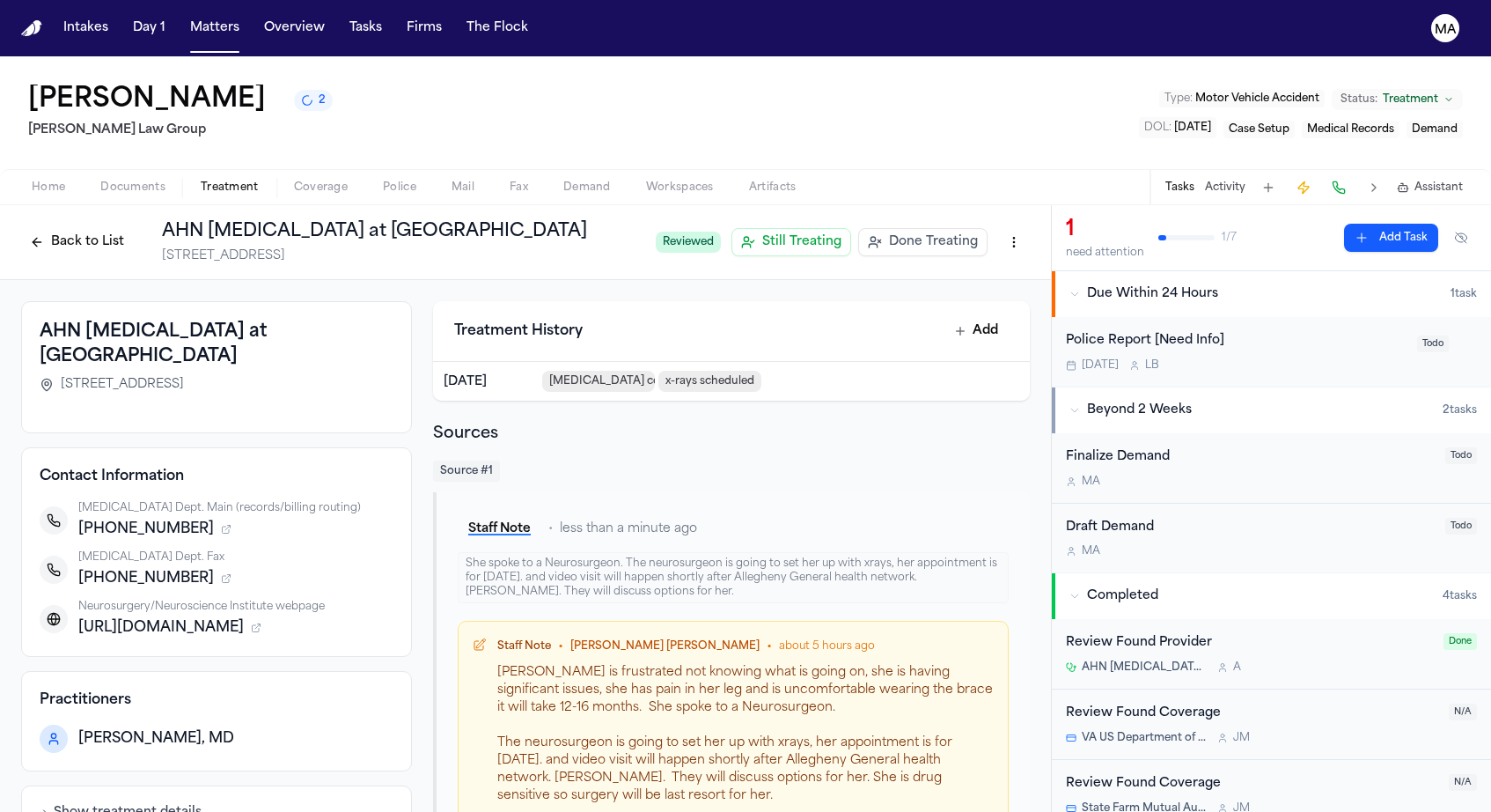
click at [133, 228] on button "Back to List" at bounding box center [77, 242] width 112 height 28
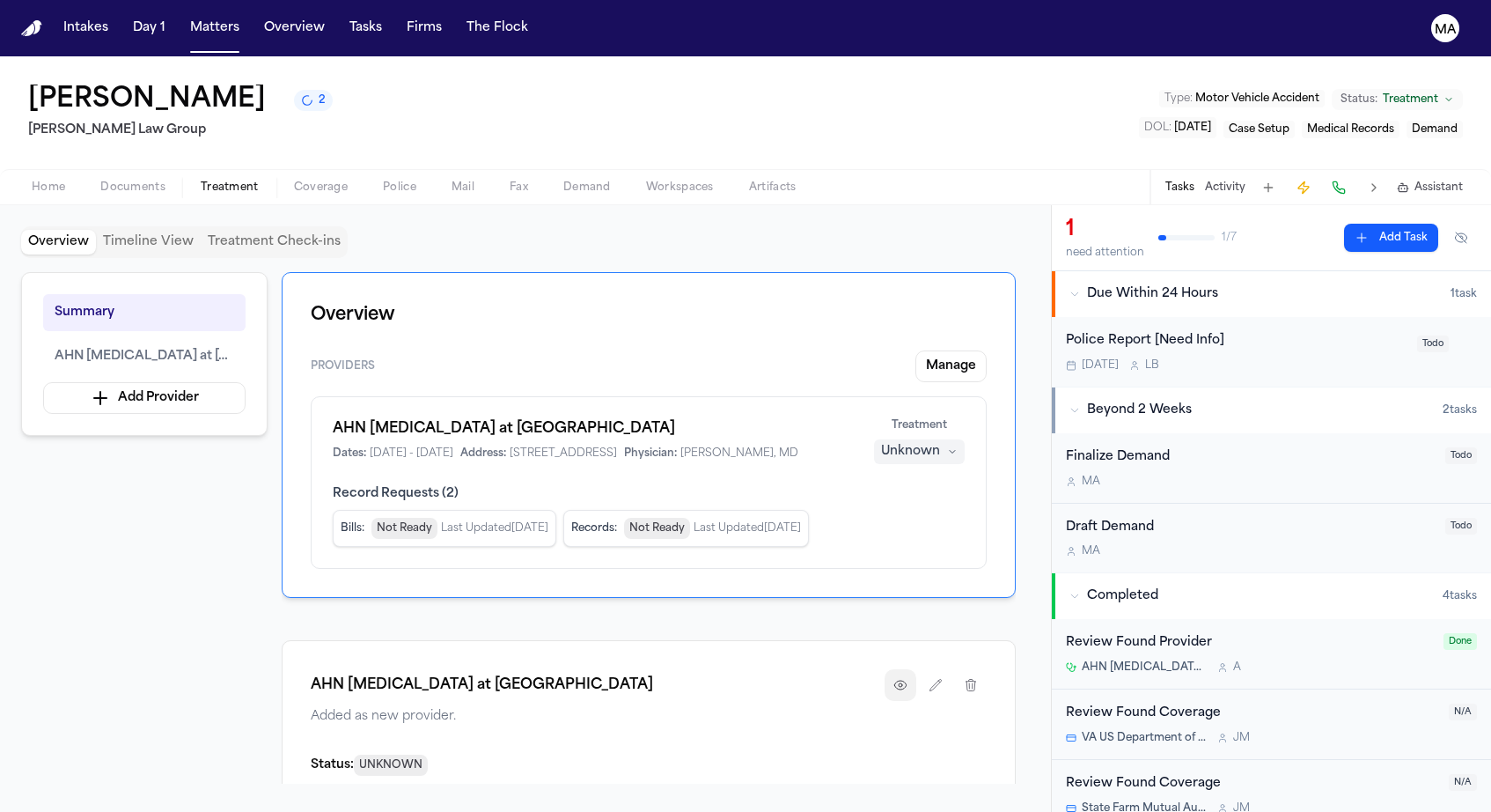
click at [907, 678] on icon "button" at bounding box center [901, 685] width 14 height 14
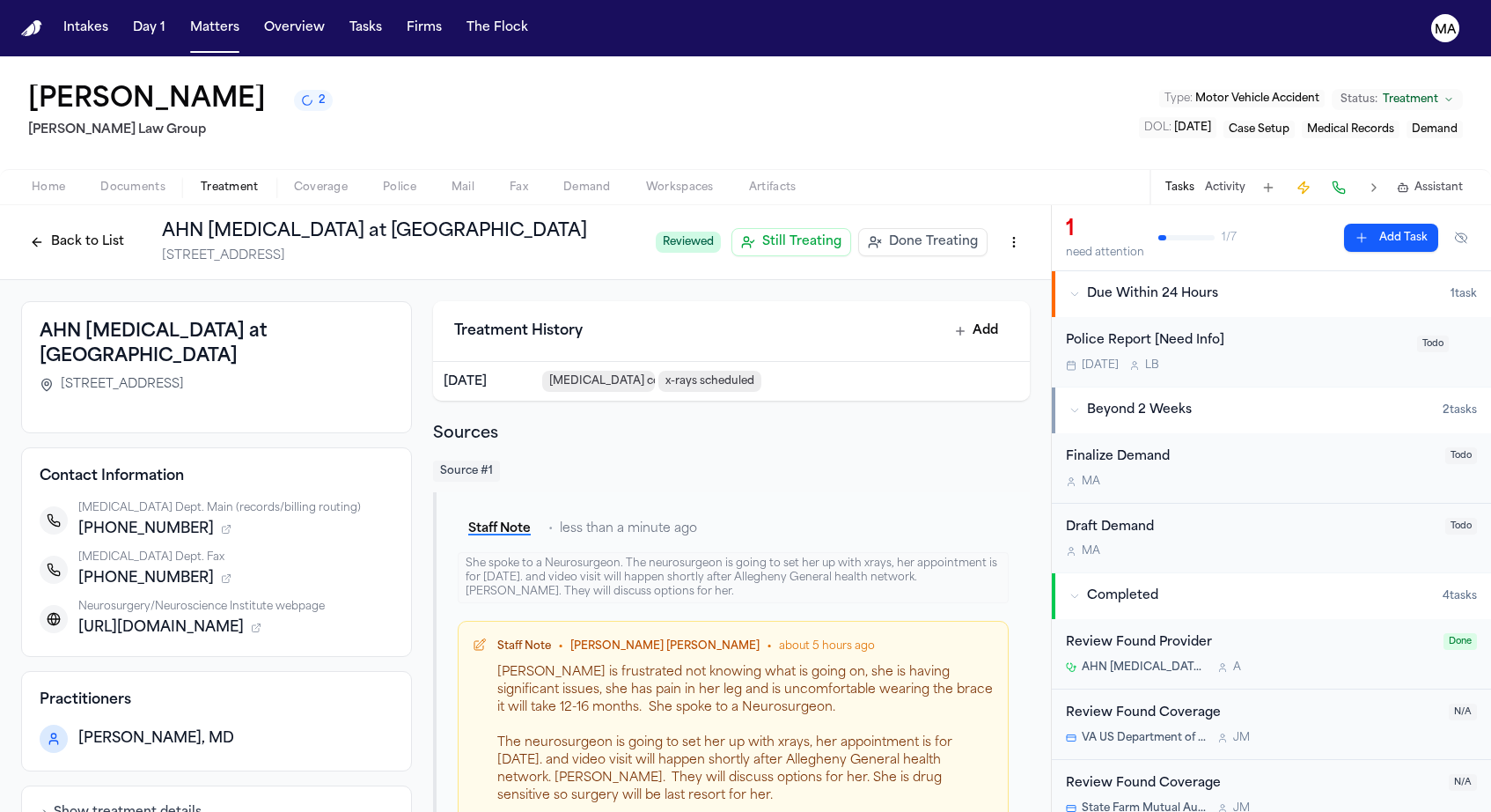
click at [133, 228] on button "Back to List" at bounding box center [77, 242] width 112 height 28
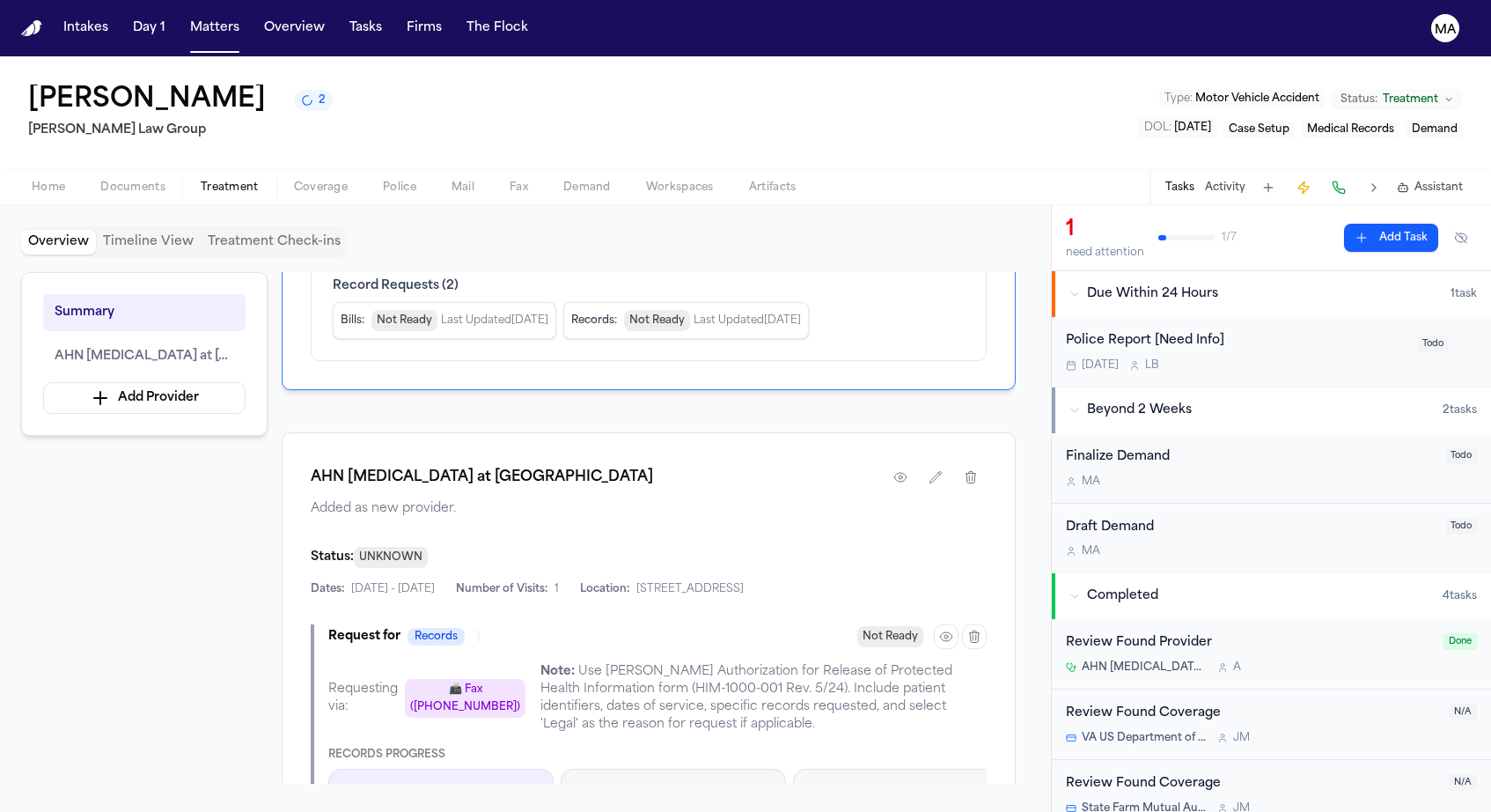
scroll to position [207, 0]
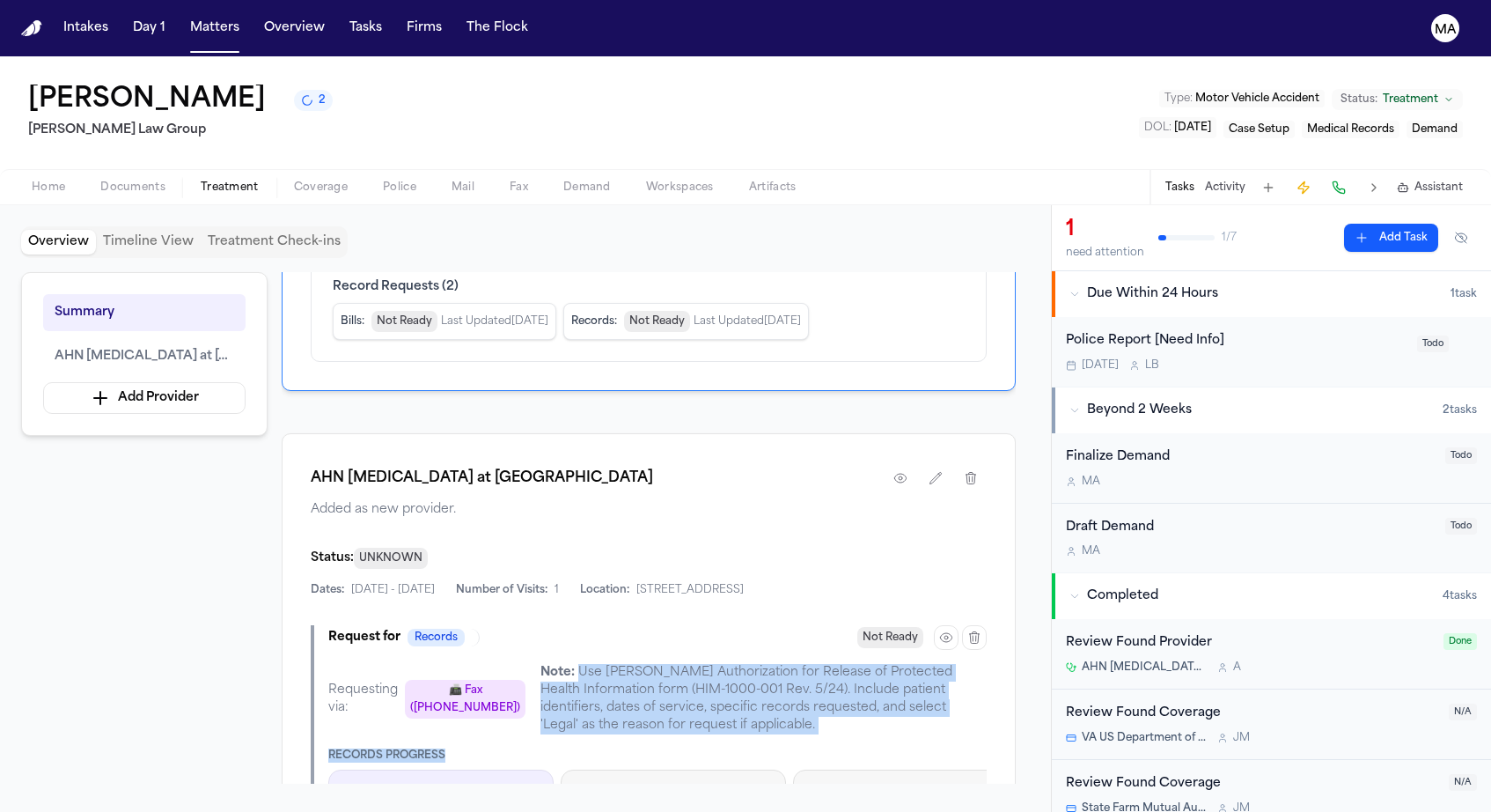
drag, startPoint x: 432, startPoint y: 300, endPoint x: 751, endPoint y: 324, distance: 319.9
click at [751, 664] on div "Requesting via: 📠 Fax (+14123593260) Note: Use AHN’s Authorization for Release …" at bounding box center [658, 773] width 659 height 219
click at [958, 625] on button "button" at bounding box center [947, 638] width 25 height 25
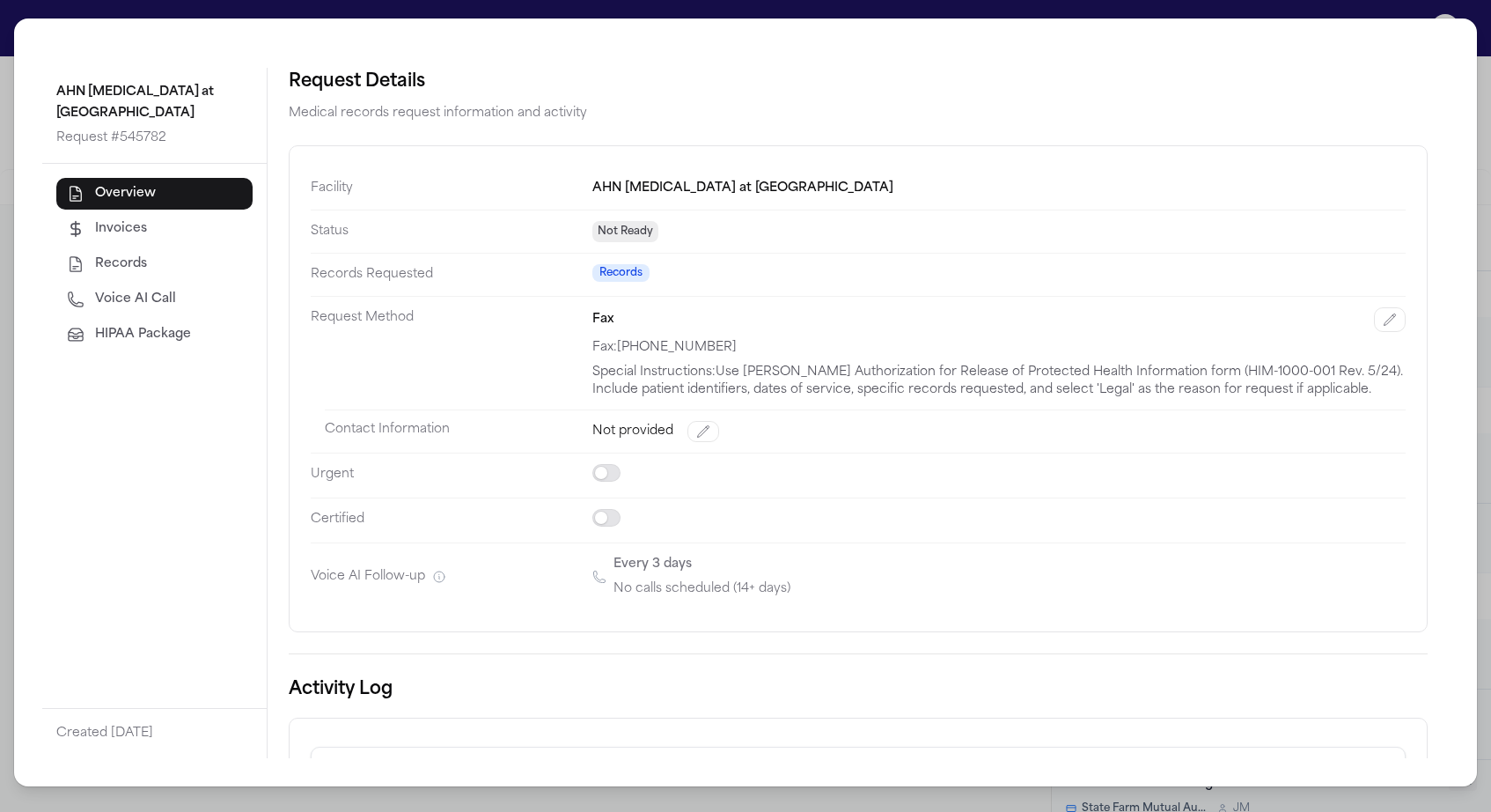
drag, startPoint x: 225, startPoint y: 416, endPoint x: 1119, endPoint y: 458, distance: 895.0
click at [1119, 740] on div "System S System performed agent action “ Submission method found: AHN’s officia…" at bounding box center [858, 825] width 1095 height 171
click at [404, 498] on div "Request Details Medical records request information and activity Facility AHN N…" at bounding box center [858, 412] width 1181 height 690
click at [1243, 12] on div "AHN Neurosurgery at Allegheny General Hospital Request # 545782 Overview Invoic…" at bounding box center [746, 406] width 1491 height 812
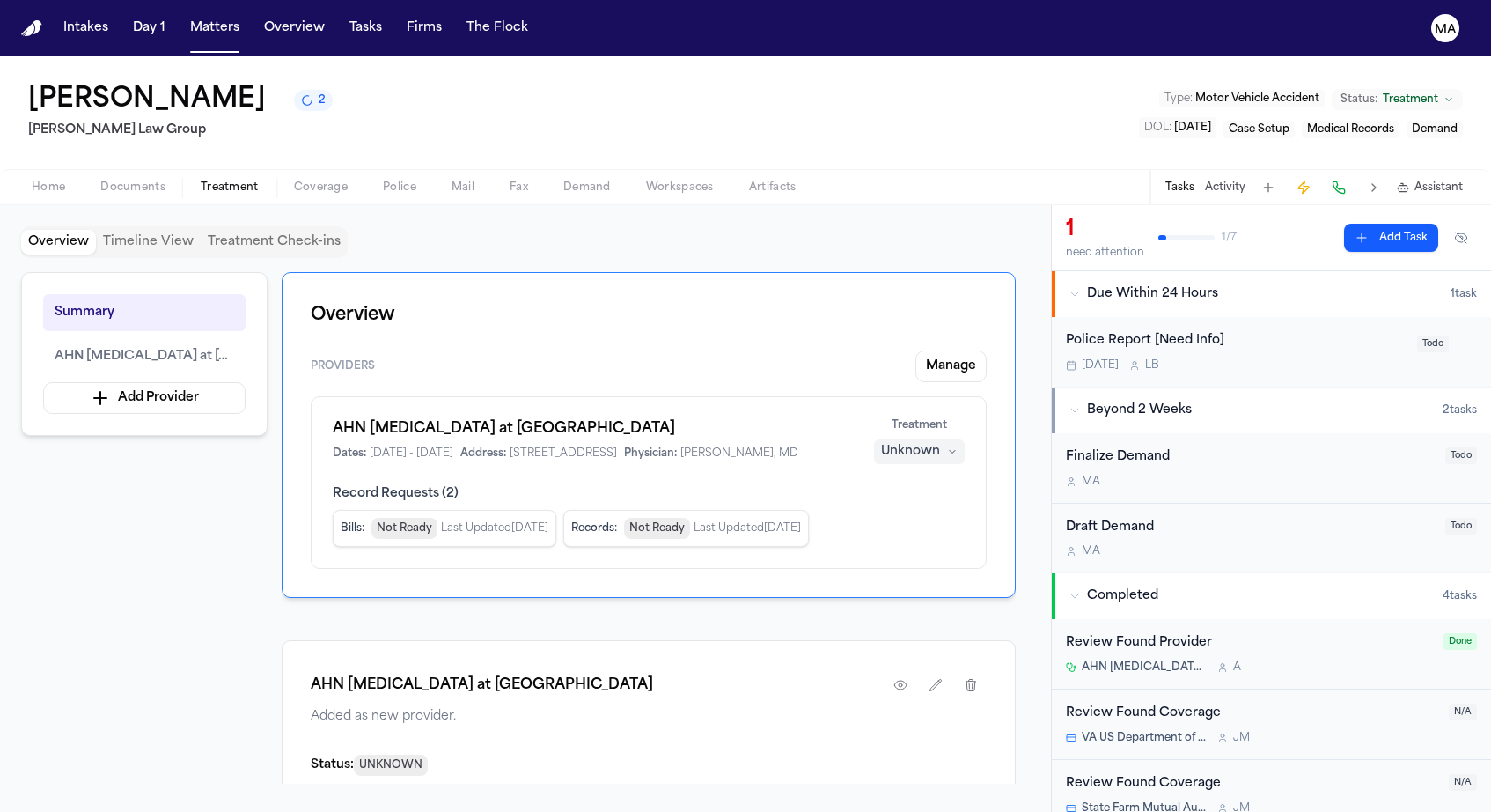
scroll to position [0, 0]
click at [563, 180] on span "Demand" at bounding box center [587, 187] width 47 height 14
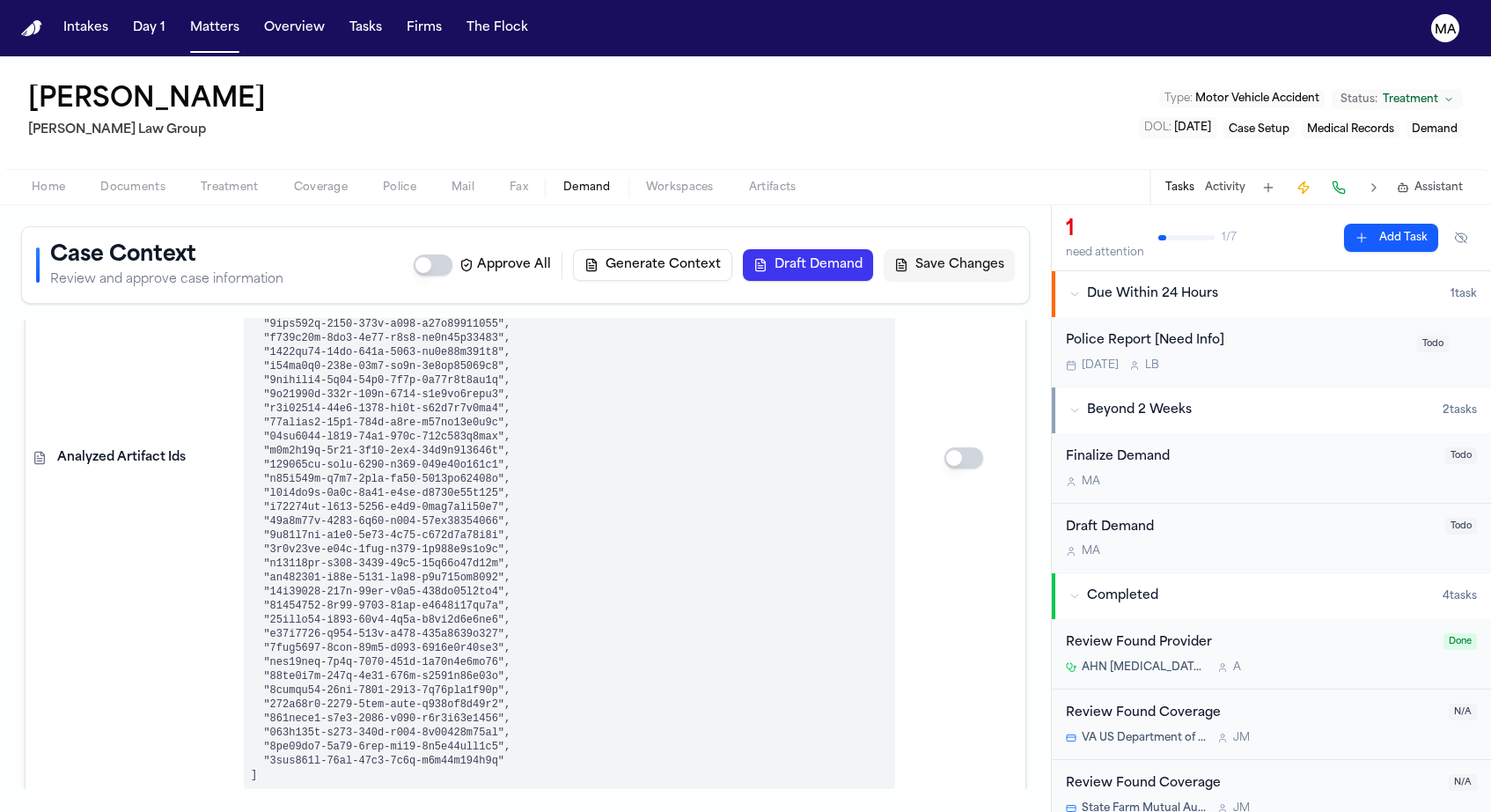
scroll to position [530, 0]
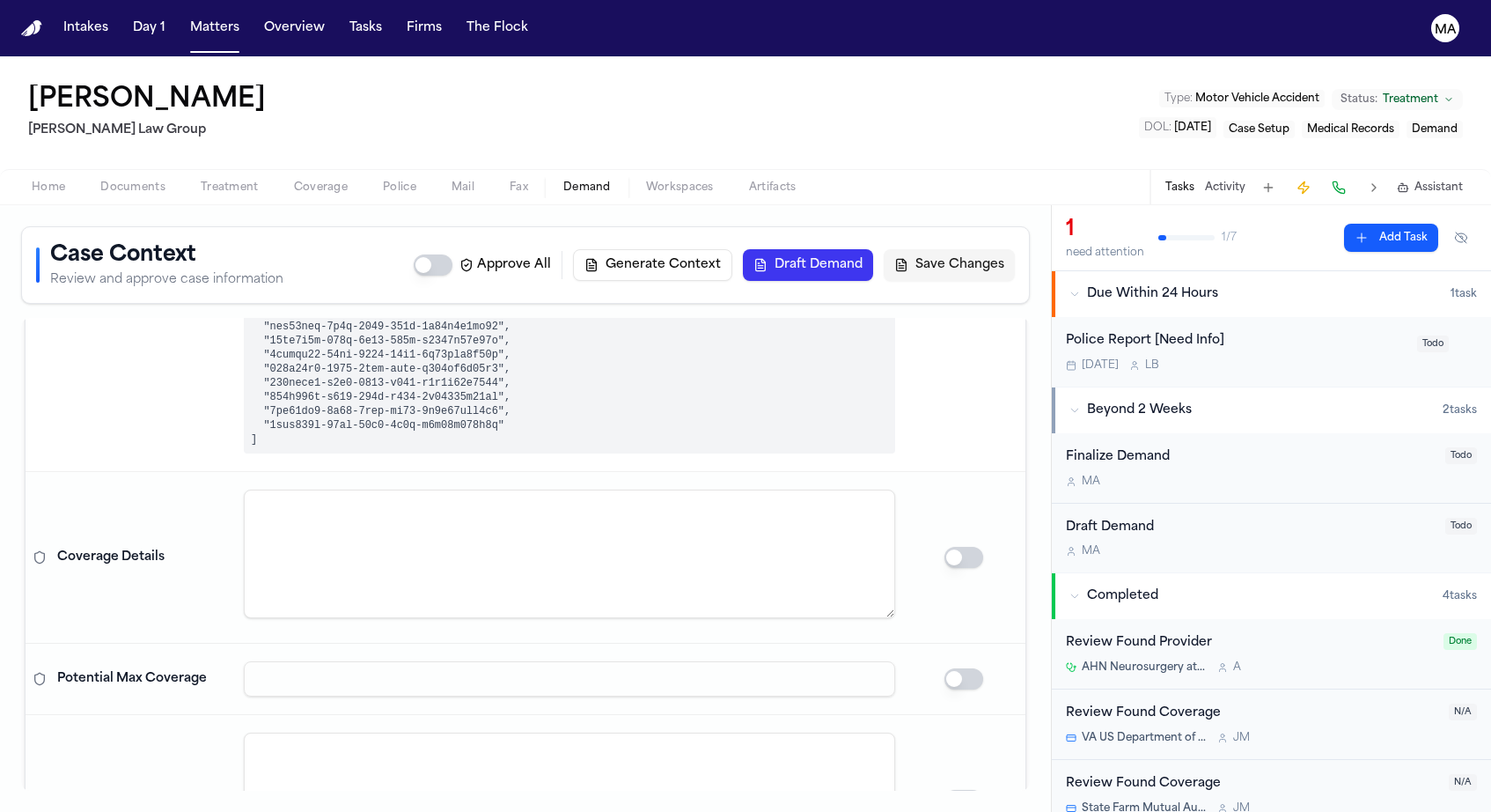
scroll to position [844, 0]
click at [336, 733] on textarea at bounding box center [569, 797] width 651 height 128
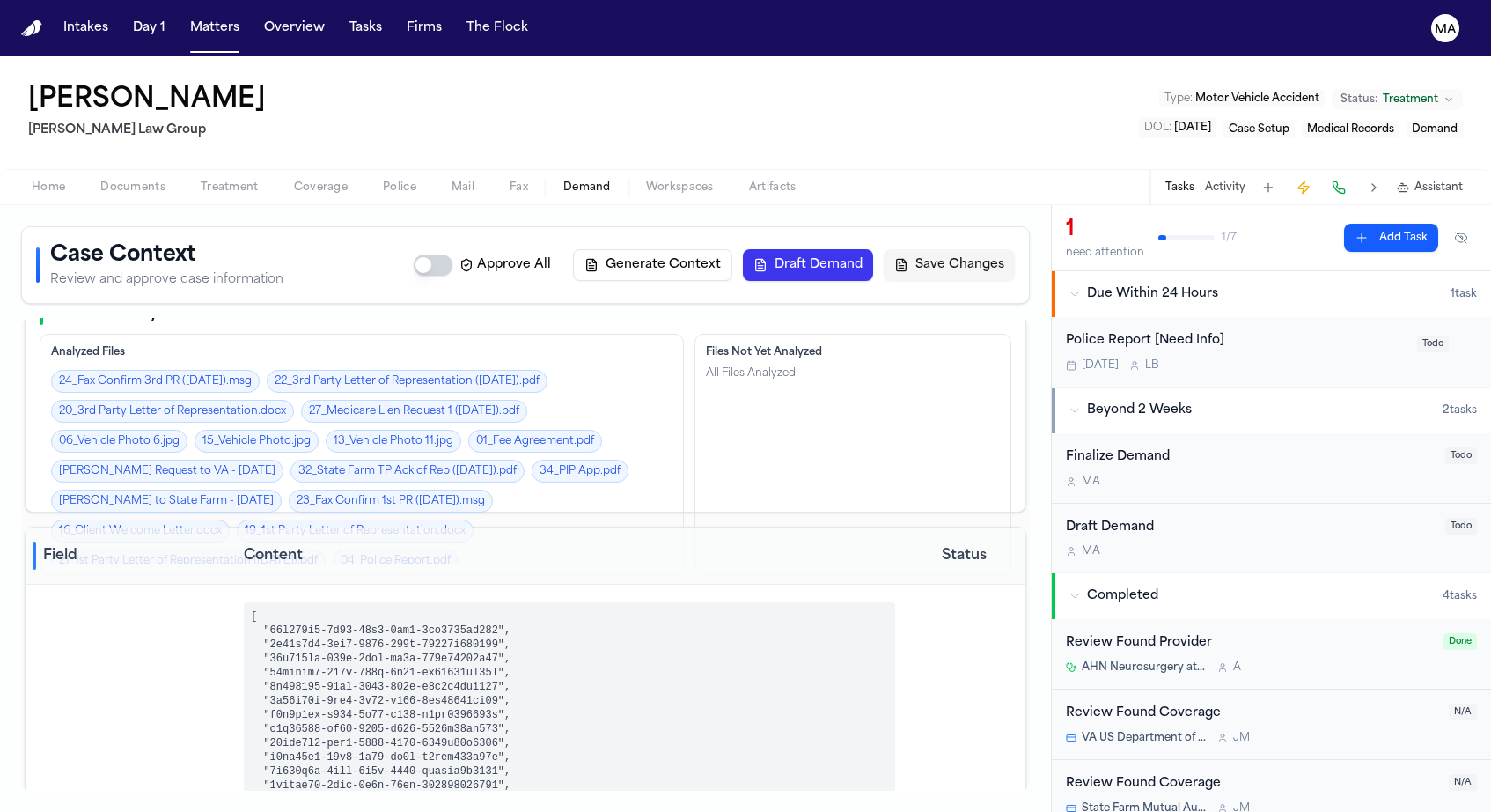
scroll to position [37, 0]
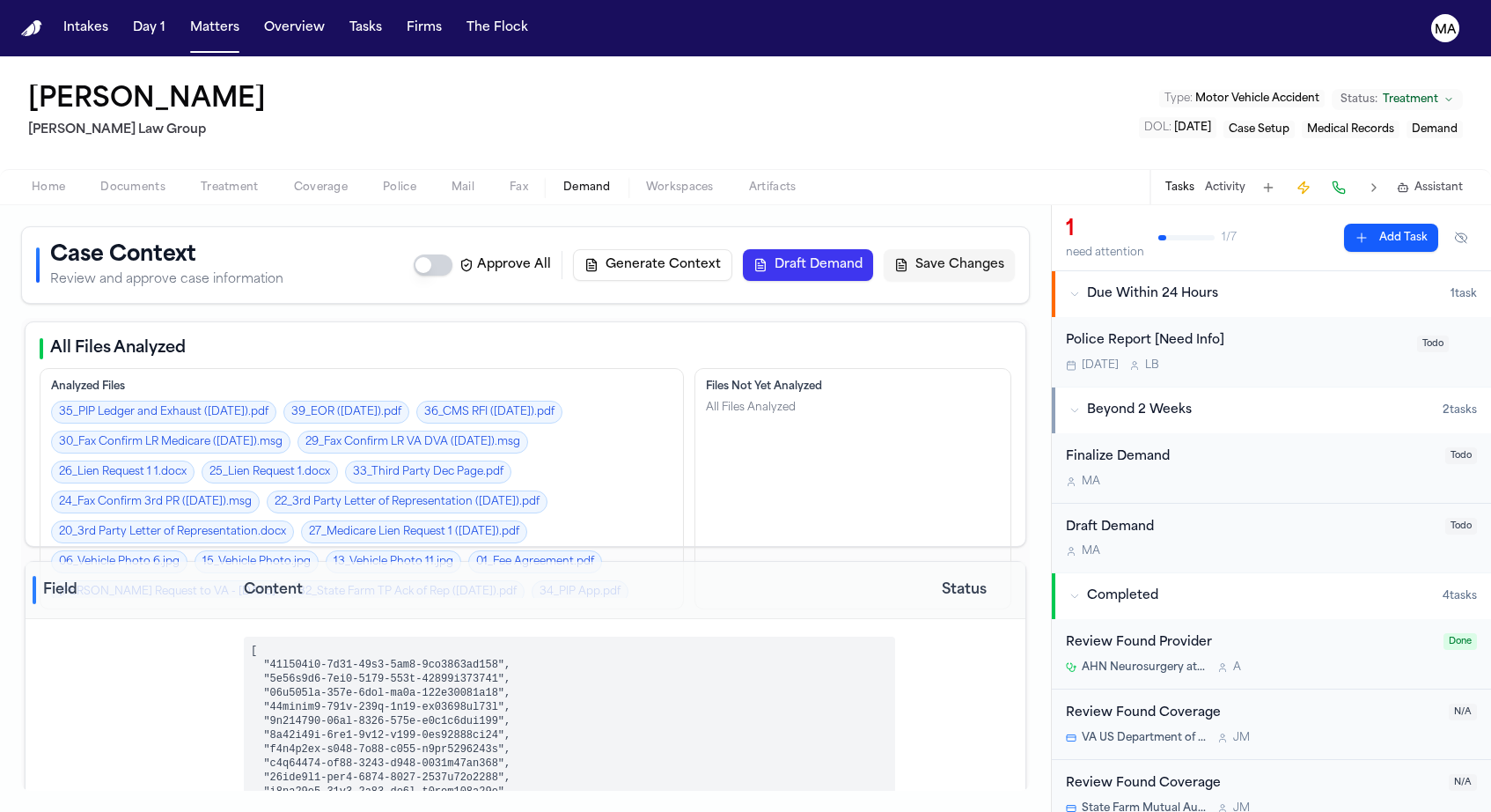
click at [1439, 180] on span "Assistant" at bounding box center [1439, 187] width 48 height 14
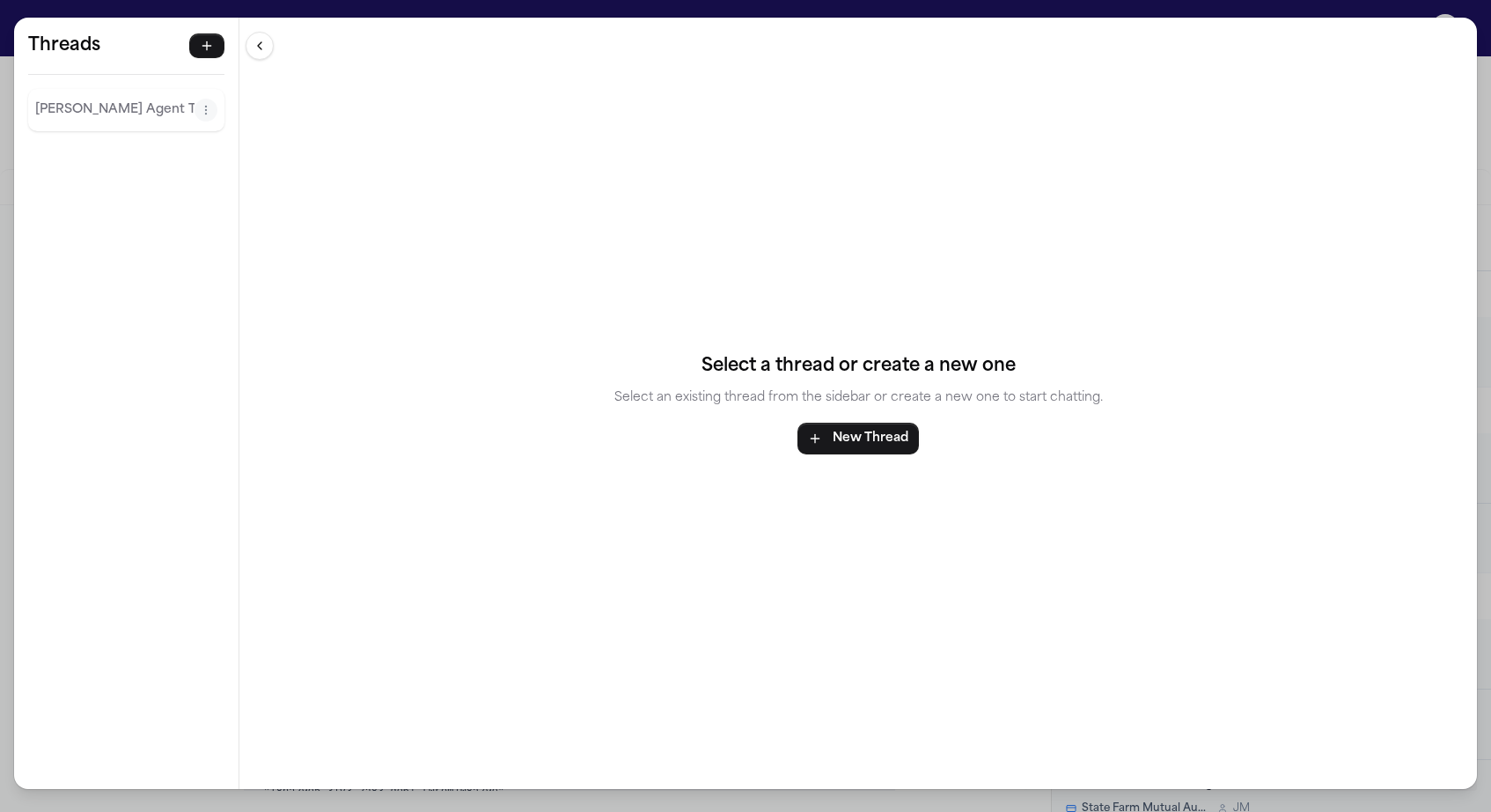
click at [67, 99] on p "[PERSON_NAME] Agent Thread" at bounding box center [115, 110] width 159 height 21
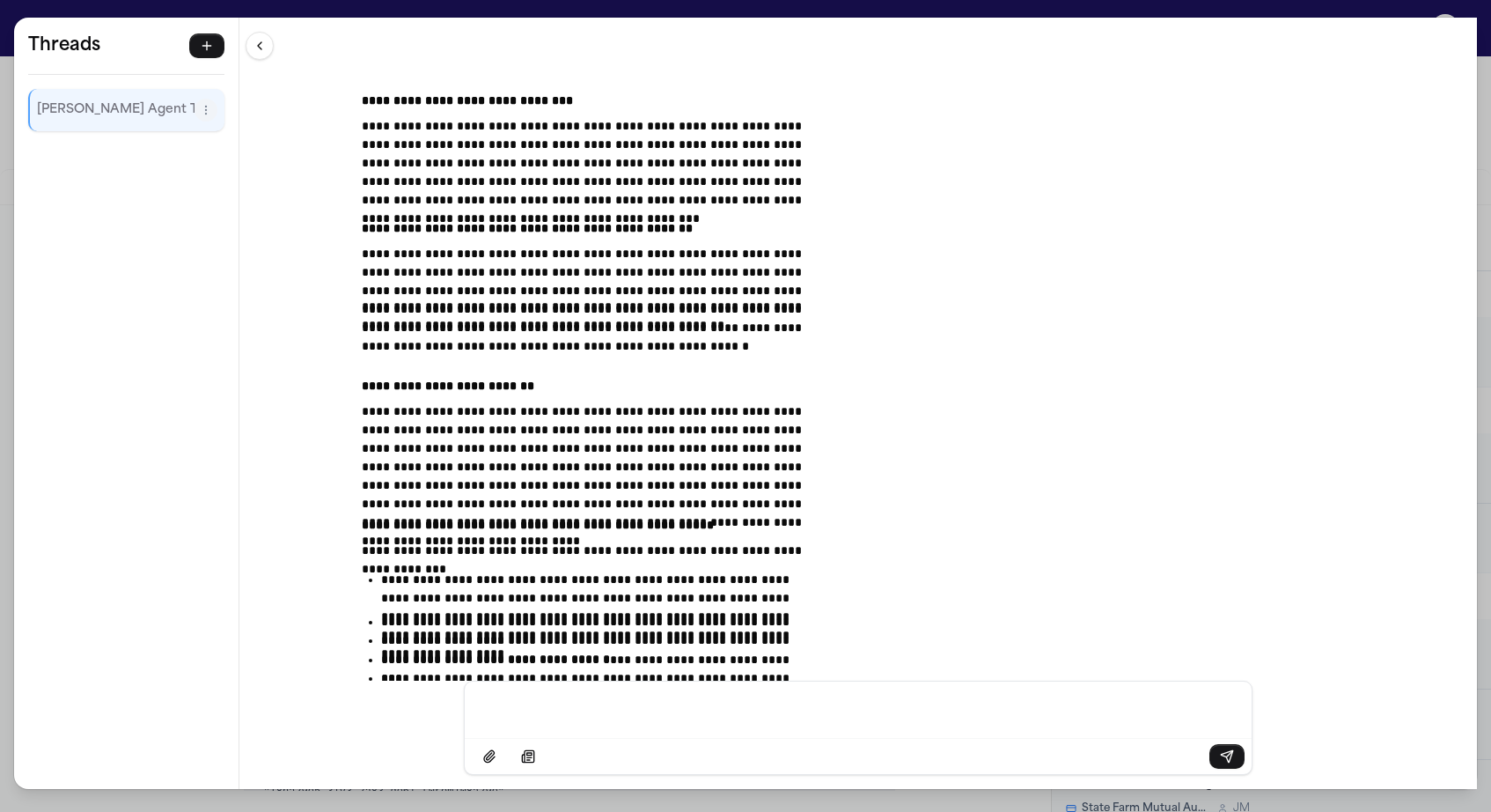
scroll to position [8565, 0]
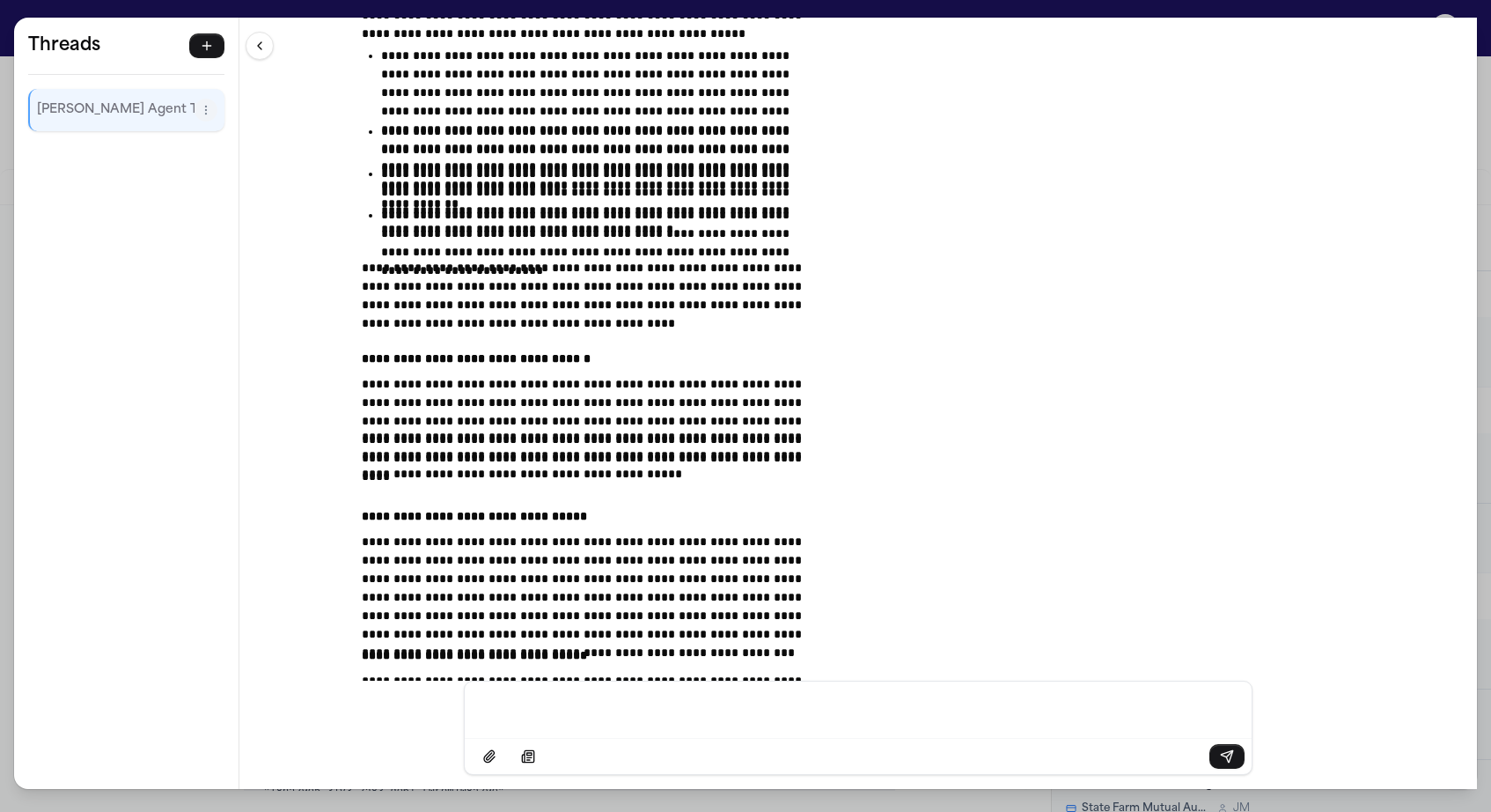
click at [637, 10] on div "**********" at bounding box center [746, 406] width 1491 height 812
